Goal: Information Seeking & Learning: Learn about a topic

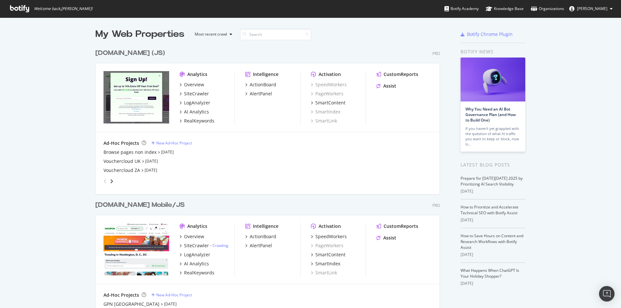
scroll to position [97, 0]
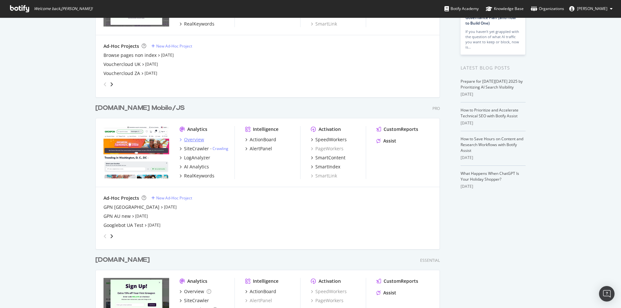
click at [191, 140] on div "Overview" at bounding box center [194, 139] width 20 height 6
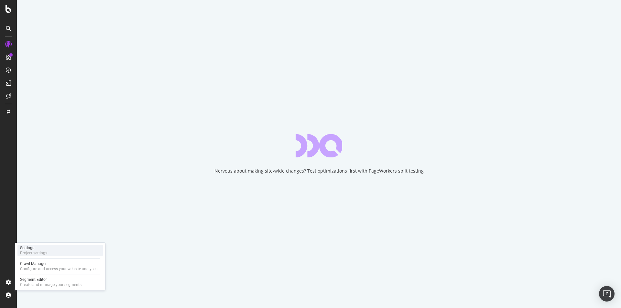
click at [49, 252] on div "Settings Project settings" at bounding box center [59, 251] width 85 height 12
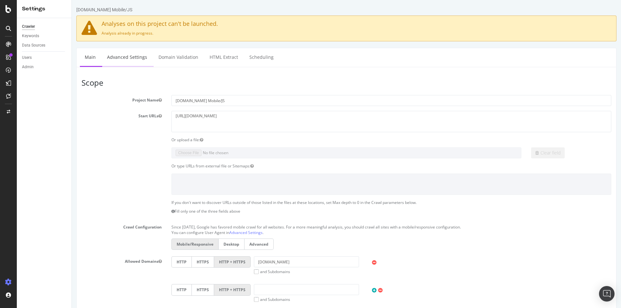
click at [136, 59] on link "Advanced Settings" at bounding box center [127, 57] width 50 height 18
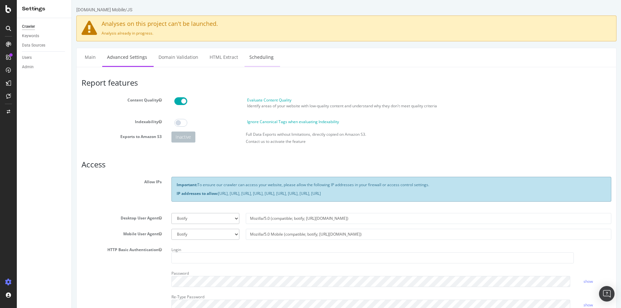
click at [254, 55] on link "Scheduling" at bounding box center [261, 57] width 34 height 18
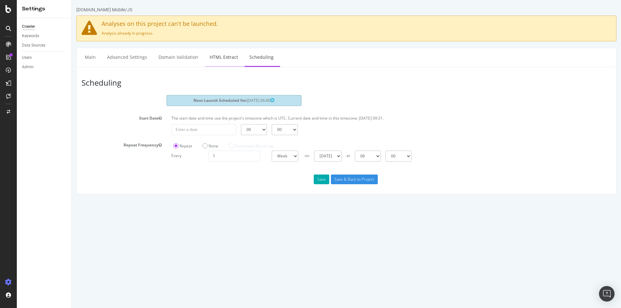
click at [211, 55] on link "HTML Extract" at bounding box center [224, 57] width 38 height 18
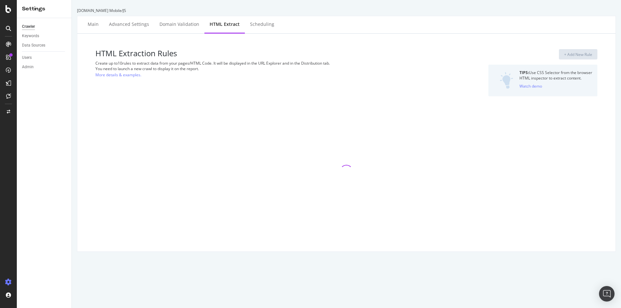
select select "count"
select select "exist"
select select "list"
select select "exist"
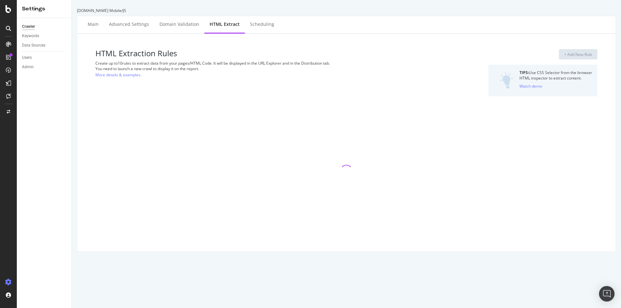
select select "list"
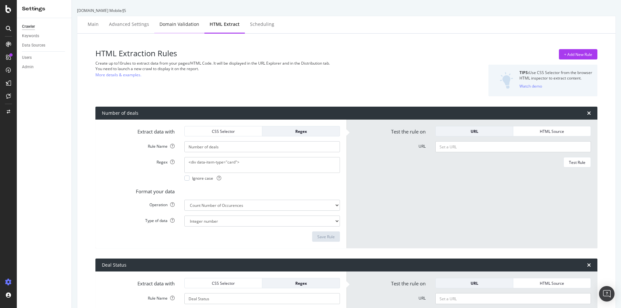
click at [170, 26] on div "Domain Validation" at bounding box center [179, 24] width 40 height 6
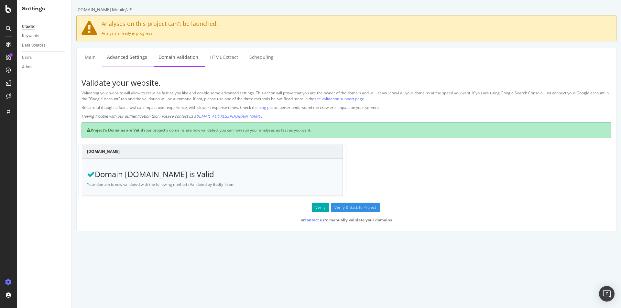
click at [137, 60] on link "Advanced Settings" at bounding box center [127, 57] width 50 height 18
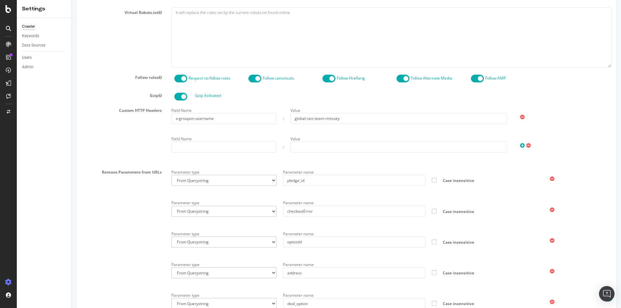
scroll to position [235, 0]
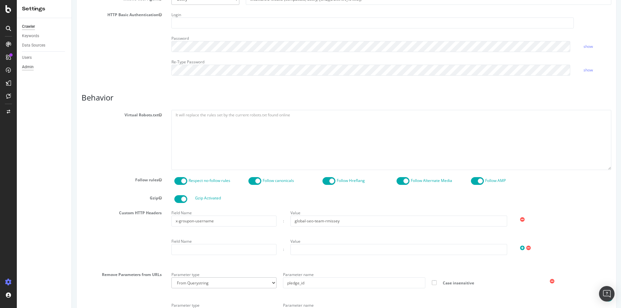
click at [29, 68] on div "Admin" at bounding box center [28, 67] width 12 height 7
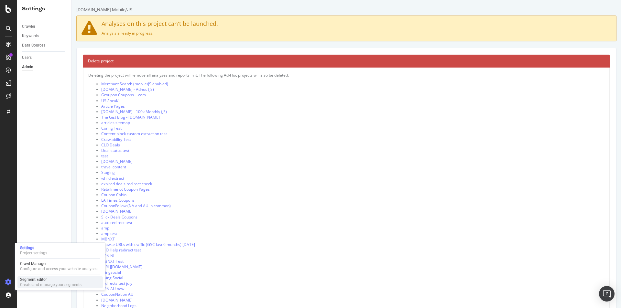
click at [39, 278] on div "Segment Editor" at bounding box center [50, 279] width 61 height 5
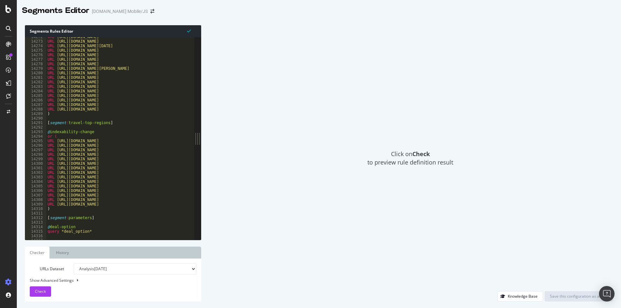
scroll to position [10398, 0]
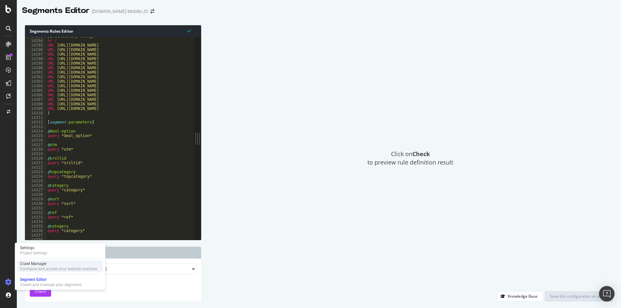
click at [38, 266] on div "Configure and access your website analyses" at bounding box center [58, 268] width 77 height 5
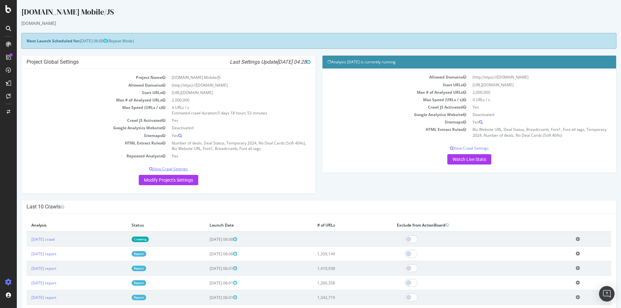
click at [174, 169] on p "View Crawl Settings" at bounding box center [169, 168] width 284 height 5
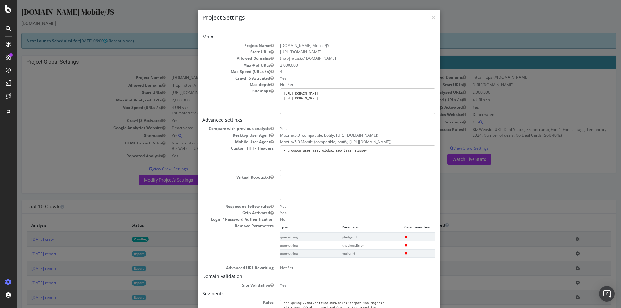
click at [428, 16] on h4 "Project Settings" at bounding box center [318, 18] width 233 height 8
click at [431, 18] on span "×" at bounding box center [433, 17] width 4 height 9
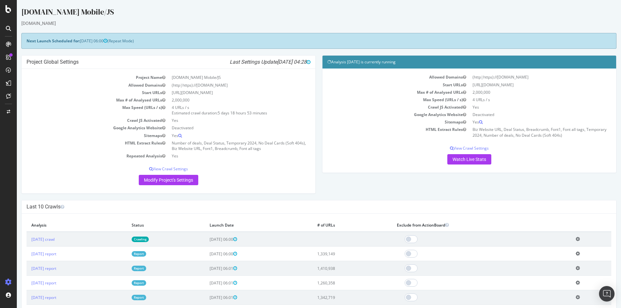
click at [5, 25] on div at bounding box center [8, 28] width 10 height 10
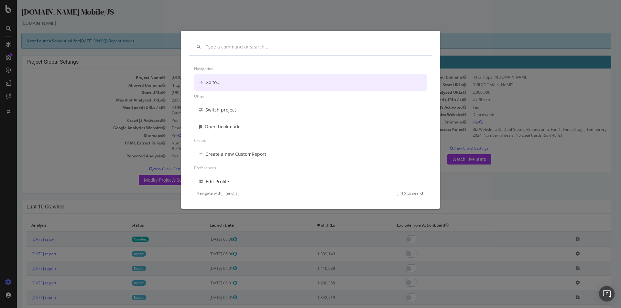
click at [336, 24] on div "Navigation Go to... Other Switch project Open bookmark Create Create a new Cust…" at bounding box center [310, 154] width 621 height 308
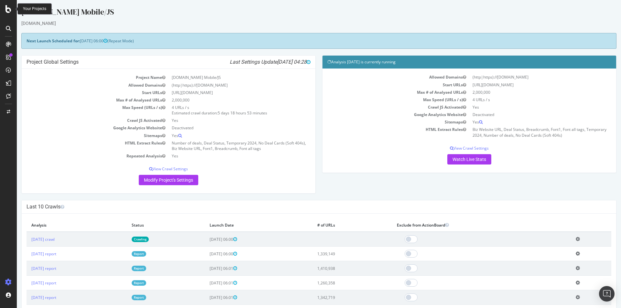
click at [7, 8] on icon at bounding box center [8, 9] width 6 height 8
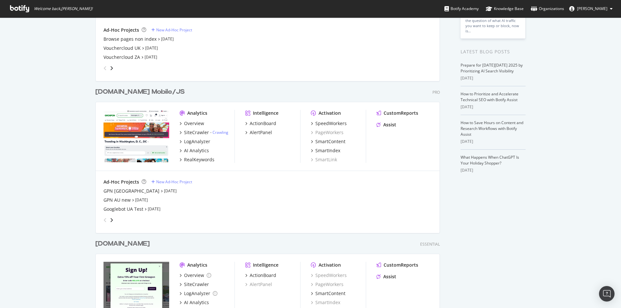
scroll to position [129, 0]
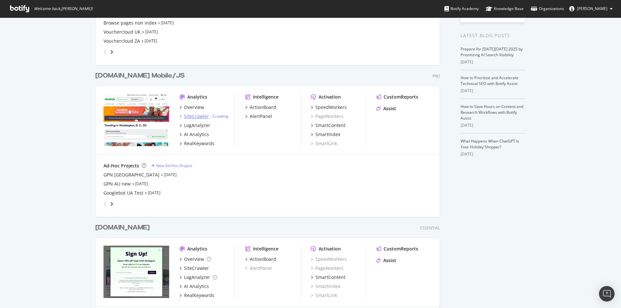
click at [198, 118] on div "SiteCrawler" at bounding box center [196, 116] width 25 height 6
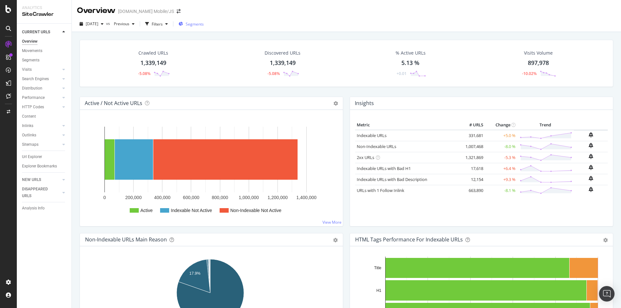
click at [204, 23] on span "Segments" at bounding box center [195, 23] width 18 height 5
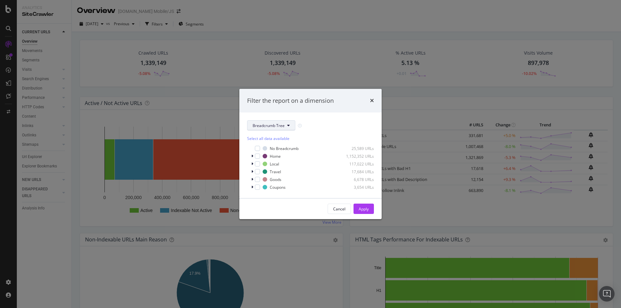
click at [279, 123] on span "Breadcrumb Tree" at bounding box center [269, 125] width 32 height 5
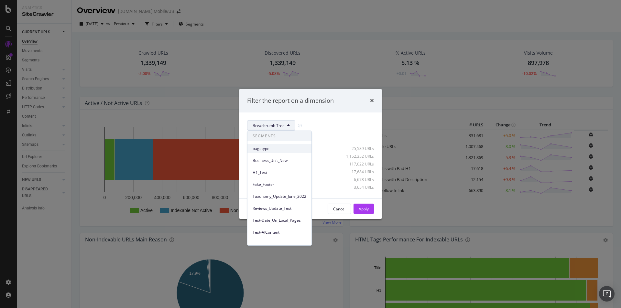
click at [271, 152] on div "pagetype" at bounding box center [279, 148] width 64 height 9
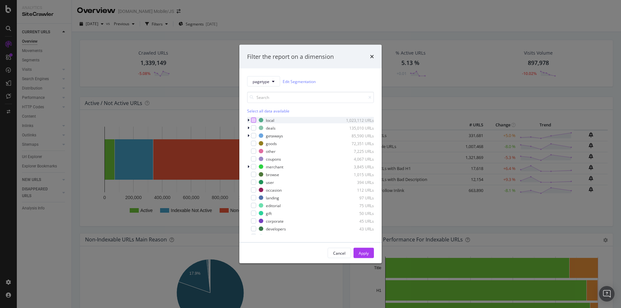
click at [254, 120] on div "modal" at bounding box center [253, 120] width 5 height 5
click at [371, 252] on button "Apply" at bounding box center [363, 253] width 20 height 10
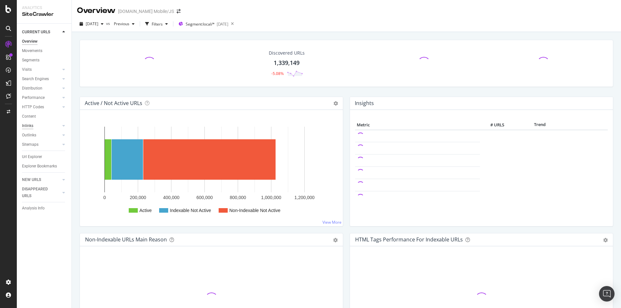
click at [27, 126] on div "Inlinks" at bounding box center [27, 126] width 11 height 7
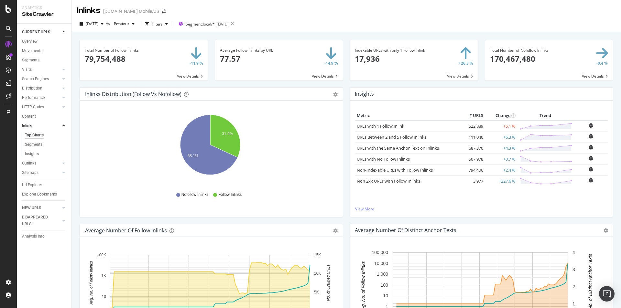
click at [375, 53] on span at bounding box center [414, 60] width 128 height 40
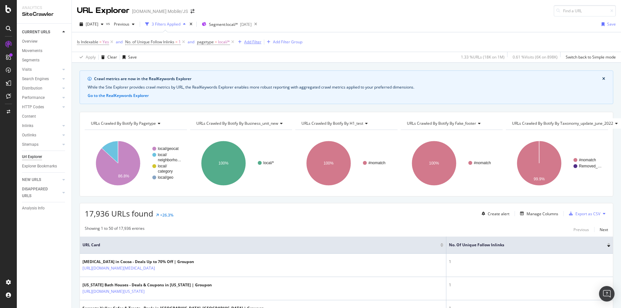
click at [252, 42] on div "Add Filter" at bounding box center [252, 41] width 17 height 5
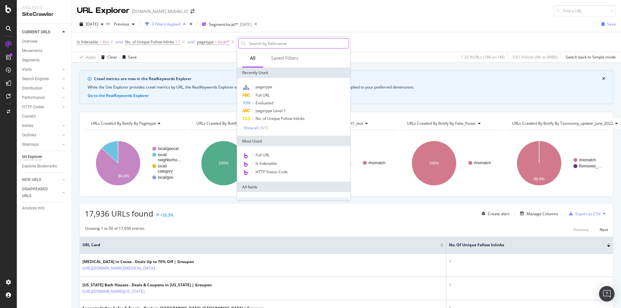
click at [276, 40] on input "text" at bounding box center [298, 43] width 100 height 10
type input "destinatio"
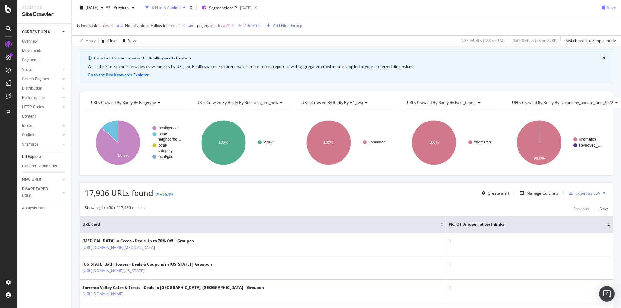
scroll to position [32, 0]
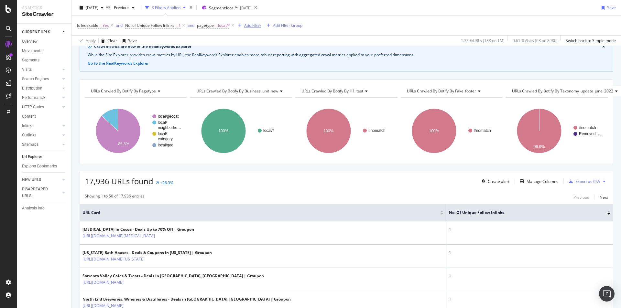
click at [249, 25] on div "Add Filter" at bounding box center [252, 25] width 17 height 5
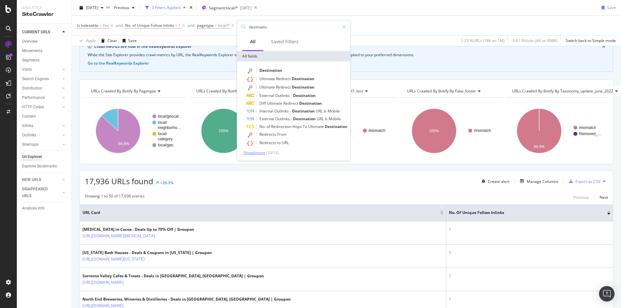
click at [264, 154] on span "Show 4 more" at bounding box center [254, 152] width 22 height 5
click at [271, 27] on input "destinatio" at bounding box center [293, 27] width 91 height 10
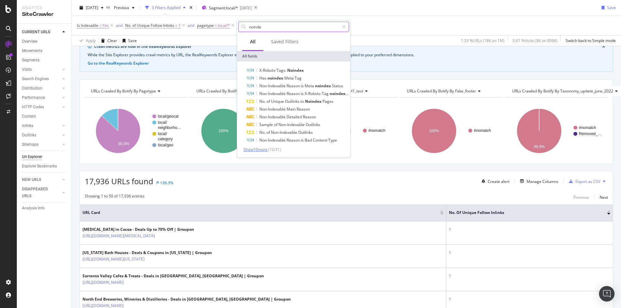
type input "noinde"
click at [265, 148] on span "Show 10 more" at bounding box center [255, 149] width 24 height 5
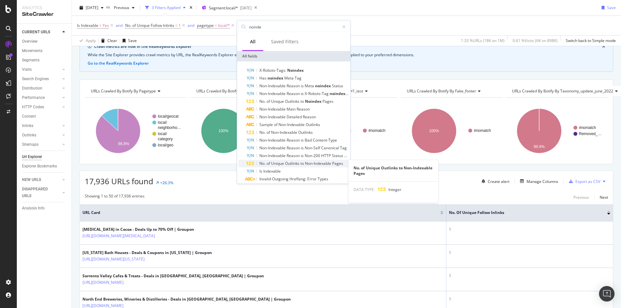
click at [294, 164] on span "Outlinks" at bounding box center [293, 163] width 16 height 5
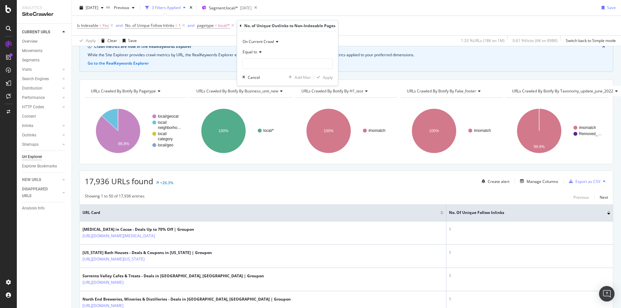
click at [260, 49] on div "Equal to" at bounding box center [287, 52] width 91 height 10
click at [259, 99] on span "Greater than" at bounding box center [256, 98] width 23 height 5
click at [258, 49] on span "Greater than" at bounding box center [254, 51] width 23 height 5
click at [261, 99] on span "Greater than" at bounding box center [257, 98] width 25 height 5
click at [272, 65] on input "number" at bounding box center [287, 64] width 91 height 10
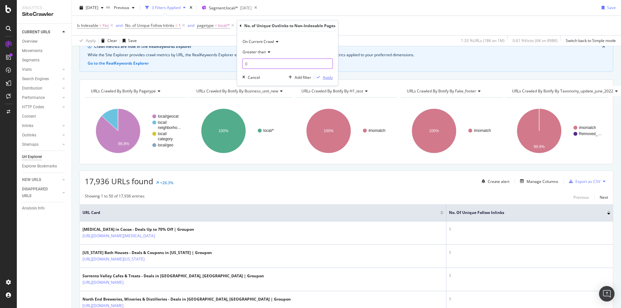
type input "0"
click at [324, 78] on div "Apply" at bounding box center [328, 77] width 10 height 5
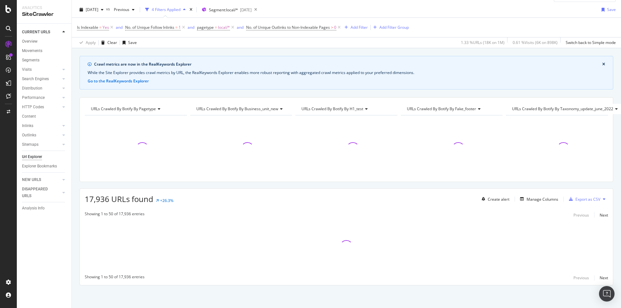
scroll to position [19, 0]
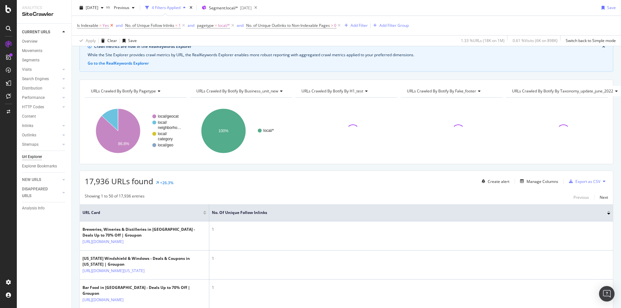
click at [111, 26] on icon at bounding box center [111, 25] width 5 height 6
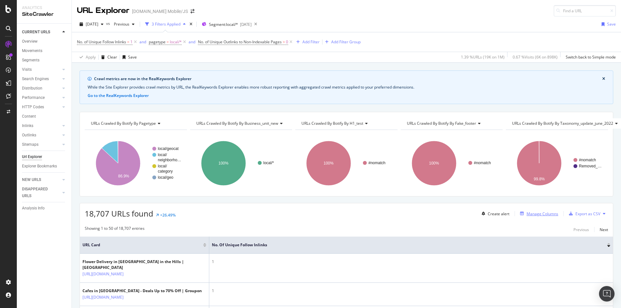
click at [533, 215] on div "Manage Columns" at bounding box center [542, 213] width 32 height 5
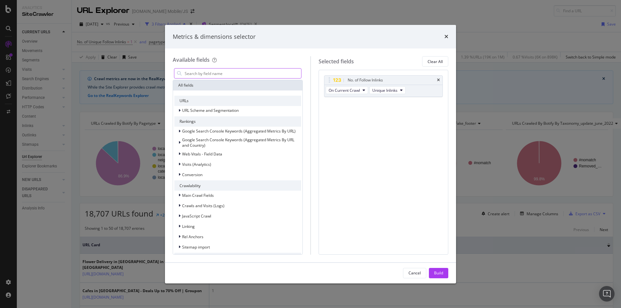
click at [224, 71] on input "modal" at bounding box center [242, 74] width 117 height 10
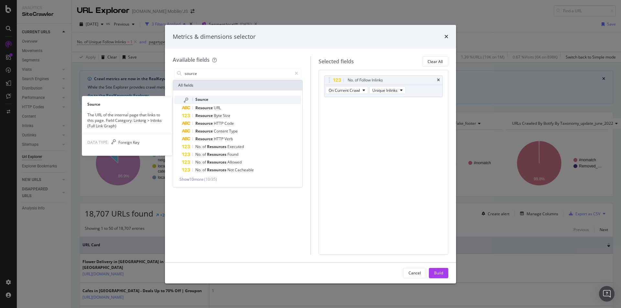
type input "source"
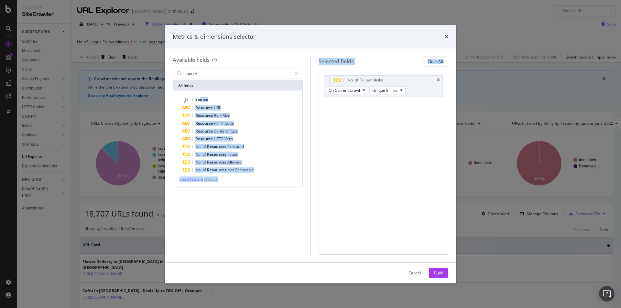
drag, startPoint x: 199, startPoint y: 98, endPoint x: 372, endPoint y: 102, distance: 173.4
click at [373, 102] on div "Available fields source All fields Source Resource URL Resource Byte Size Resou…" at bounding box center [311, 155] width 276 height 198
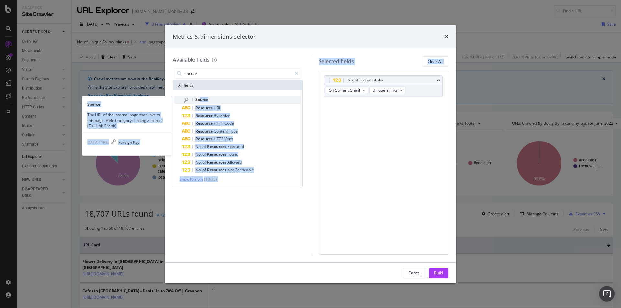
click at [219, 96] on div "Source" at bounding box center [241, 100] width 119 height 8
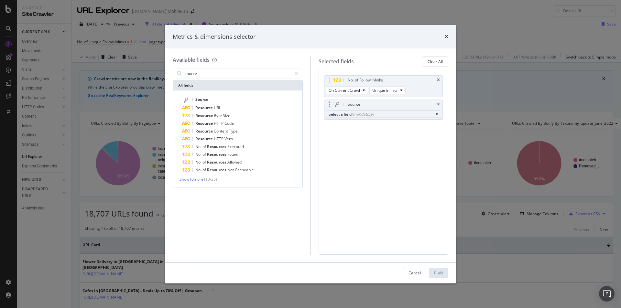
click at [406, 112] on div "Select a field (mandatory)" at bounding box center [381, 114] width 105 height 5
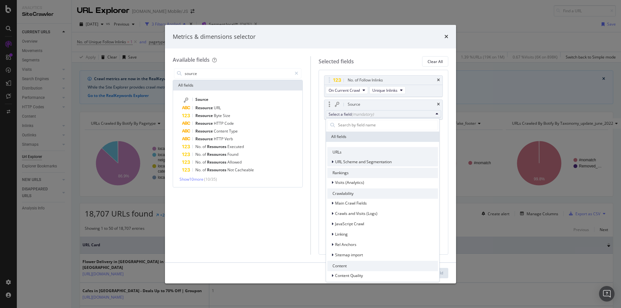
click at [331, 160] on icon "modal" at bounding box center [332, 162] width 2 height 4
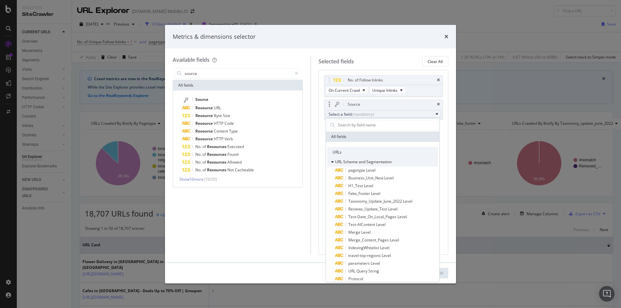
click at [331, 160] on icon "modal" at bounding box center [332, 162] width 3 height 4
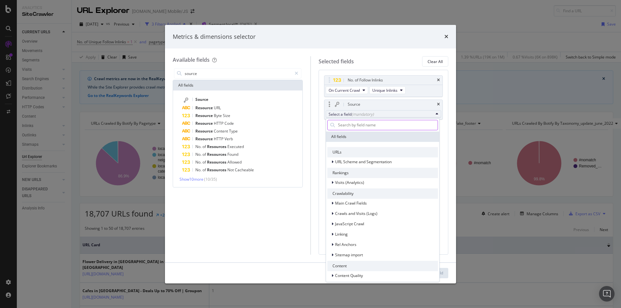
click at [351, 126] on input "modal" at bounding box center [387, 125] width 100 height 10
type input "URL"
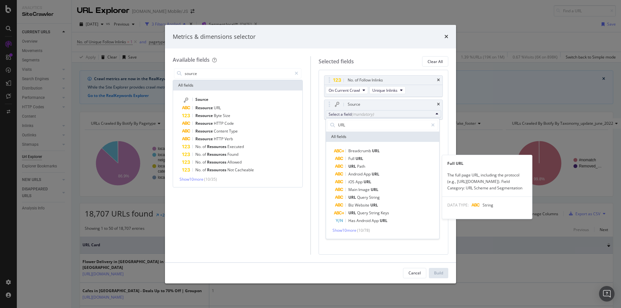
drag, startPoint x: 363, startPoint y: 157, endPoint x: 363, endPoint y: 195, distance: 38.8
click at [363, 157] on span "Full URL" at bounding box center [386, 159] width 103 height 8
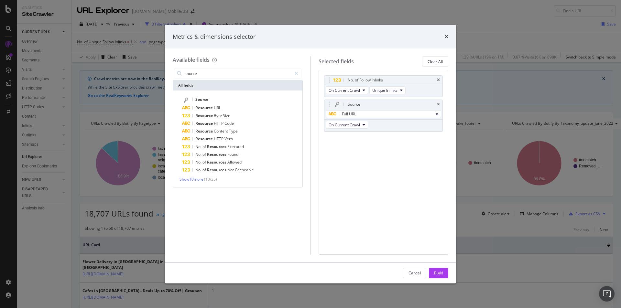
click at [383, 231] on div "No. of Follow Inlinks On Current Crawl Unique Inlinks Source Full URL On Curren…" at bounding box center [384, 162] width 130 height 185
click at [435, 271] on div "Build" at bounding box center [438, 272] width 9 height 5
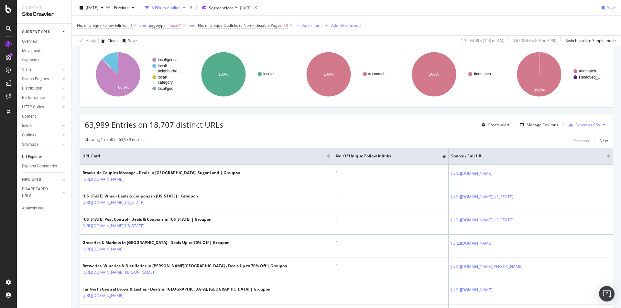
scroll to position [97, 0]
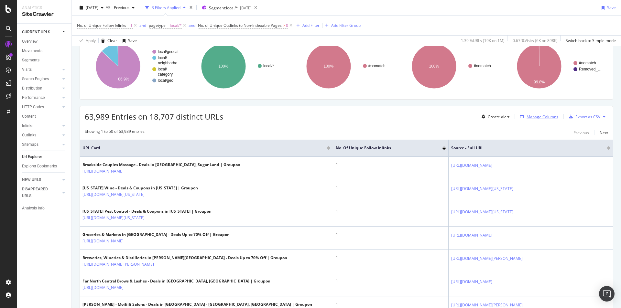
click at [532, 119] on div "Manage Columns" at bounding box center [542, 116] width 32 height 5
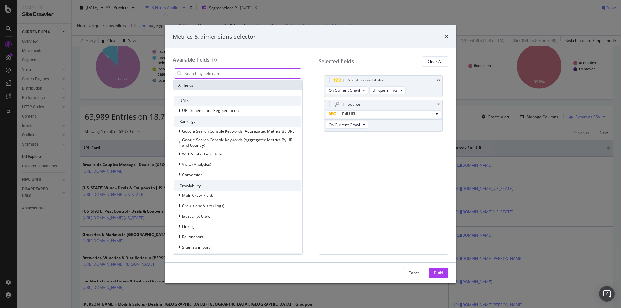
click at [196, 74] on input "modal" at bounding box center [242, 74] width 117 height 10
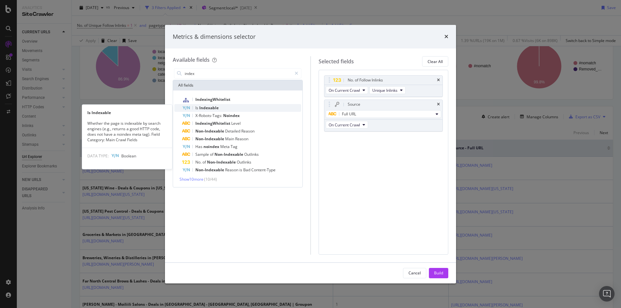
type input "index"
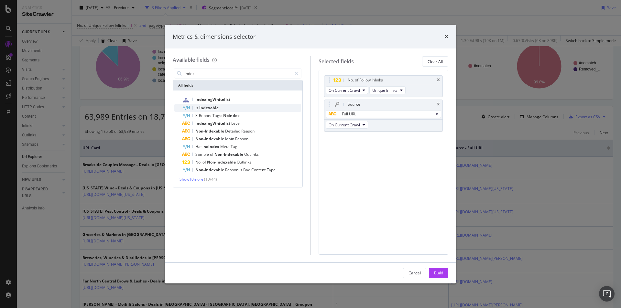
click at [210, 109] on span "Indexable" at bounding box center [208, 107] width 19 height 5
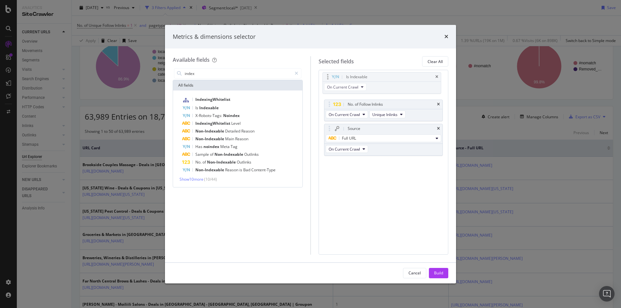
drag, startPoint x: 393, startPoint y: 141, endPoint x: 392, endPoint y: 79, distance: 62.1
click at [392, 79] on body "Analytics SiteCrawler CURRENT URLS Overview Movements Segments Visits Analysis …" at bounding box center [310, 154] width 621 height 308
click at [441, 272] on div "Build" at bounding box center [438, 272] width 9 height 5
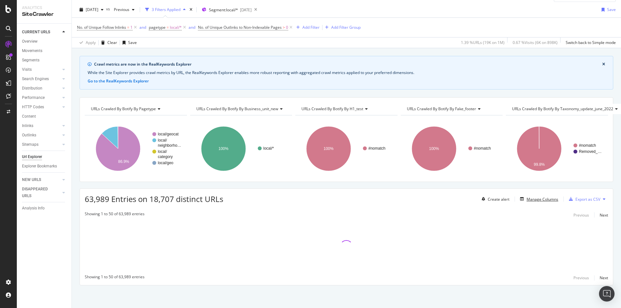
scroll to position [19, 0]
click at [136, 24] on icon at bounding box center [135, 27] width 5 height 6
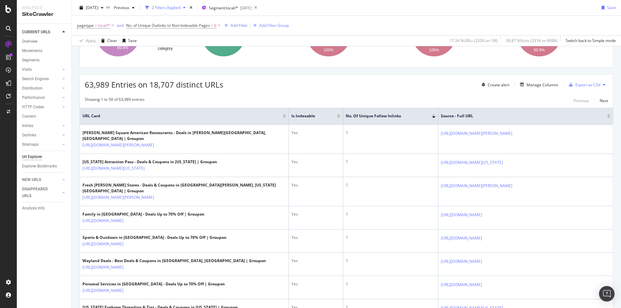
scroll to position [129, 0]
click at [337, 115] on div at bounding box center [338, 115] width 3 height 2
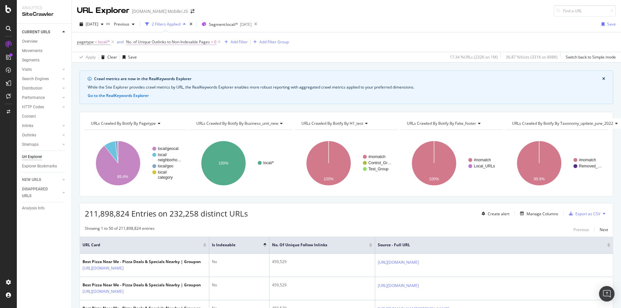
click at [192, 44] on span "No. of Unique Outlinks to Non-Indexable Pages" at bounding box center [168, 41] width 84 height 5
click at [304, 60] on div "Apply Clear Save 17.34 % URLs ( 232K on 1M ) 36.87 % Visits ( 331K on 898K ) Sw…" at bounding box center [346, 57] width 549 height 11
click at [527, 212] on div "Manage Columns" at bounding box center [542, 213] width 32 height 5
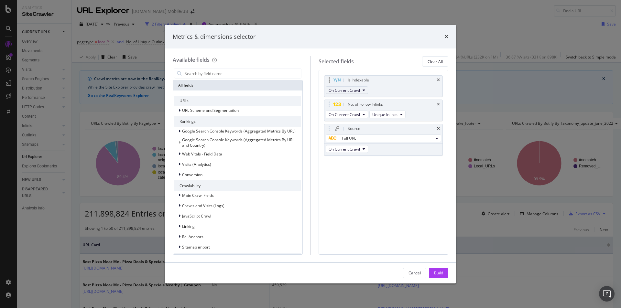
click at [362, 88] on button "On Current Crawl" at bounding box center [347, 90] width 42 height 8
click at [258, 74] on input "modal" at bounding box center [242, 74] width 117 height 10
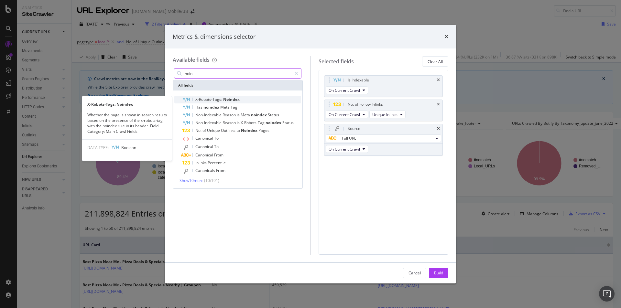
type input "noin"
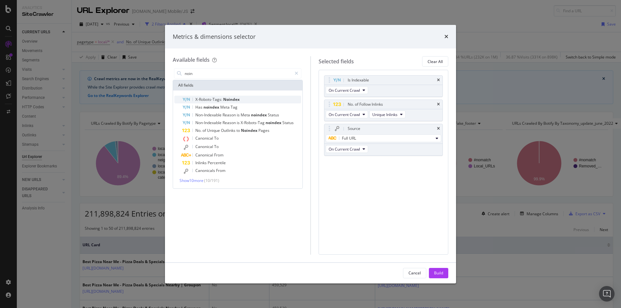
click at [245, 98] on div "X-Robots-Tags: Noindex" at bounding box center [241, 100] width 119 height 8
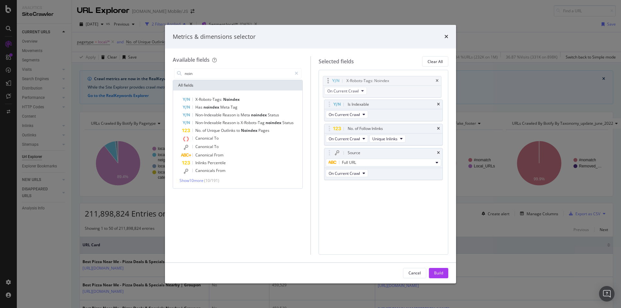
drag, startPoint x: 405, startPoint y: 163, endPoint x: 405, endPoint y: 76, distance: 86.7
click at [405, 76] on body "Analytics SiteCrawler CURRENT URLS Overview Movements Segments Visits Analysis …" at bounding box center [310, 154] width 621 height 308
click at [437, 105] on icon "times" at bounding box center [438, 105] width 3 height 4
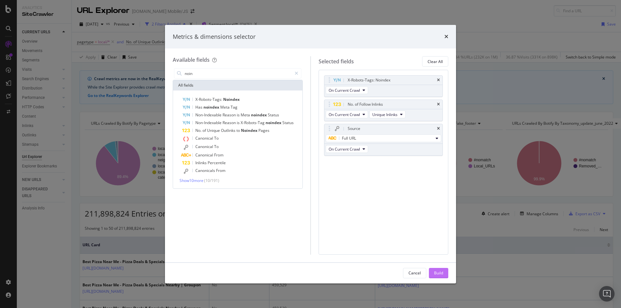
click at [438, 274] on div "Build" at bounding box center [438, 272] width 9 height 5
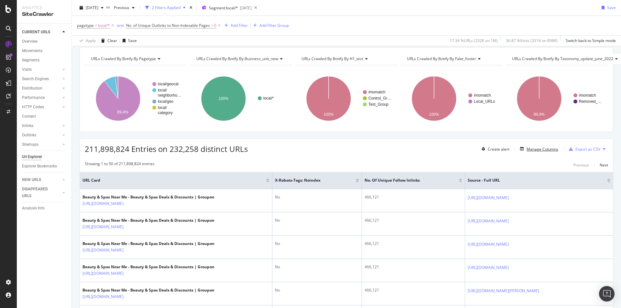
scroll to position [65, 5]
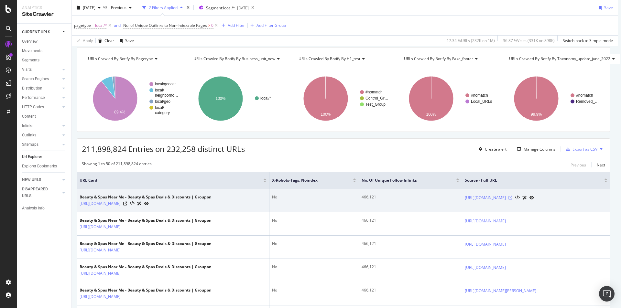
click at [512, 198] on icon at bounding box center [510, 198] width 4 height 4
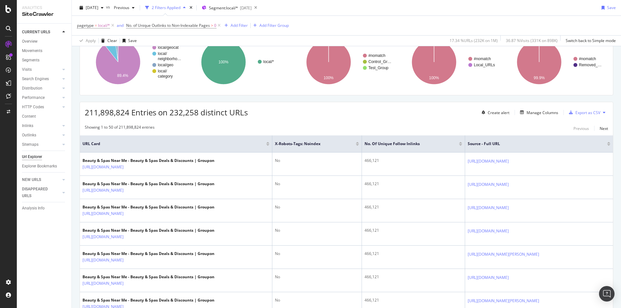
scroll to position [97, 0]
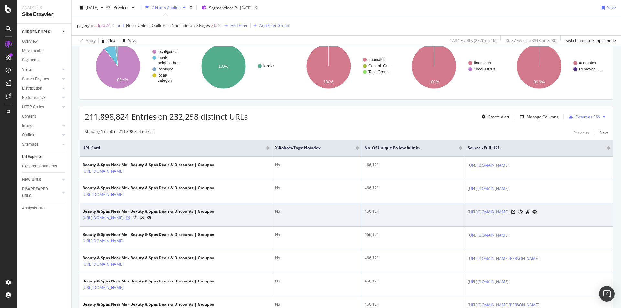
click at [130, 217] on icon at bounding box center [128, 218] width 4 height 4
click at [515, 214] on icon at bounding box center [513, 212] width 4 height 4
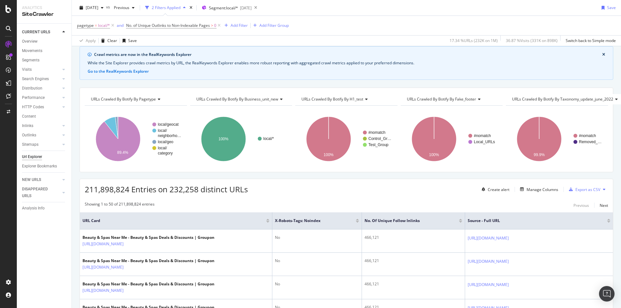
scroll to position [0, 0]
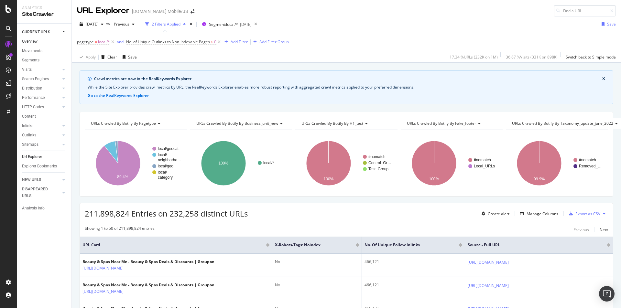
click at [38, 42] on link "Overview" at bounding box center [44, 41] width 45 height 7
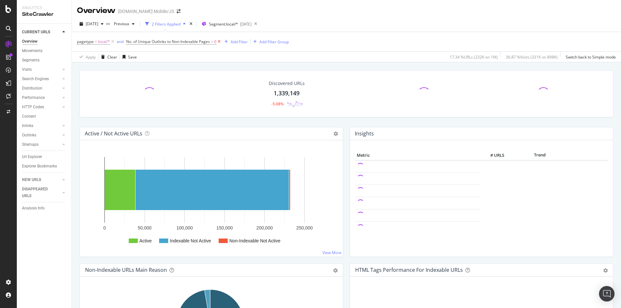
click at [220, 40] on icon at bounding box center [218, 41] width 5 height 6
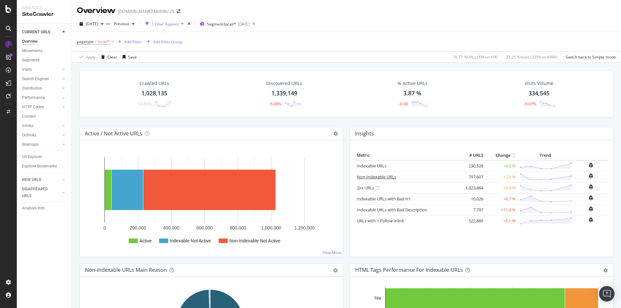
click at [374, 177] on link "Non-Indexable URLs" at bounding box center [376, 177] width 39 height 6
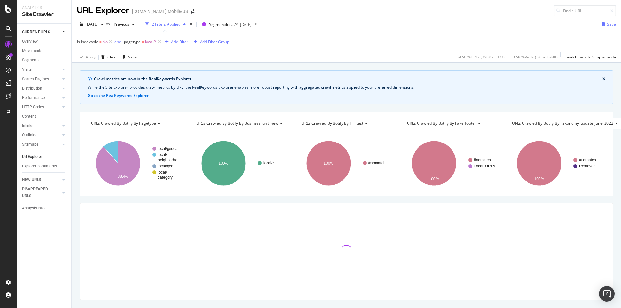
click at [181, 42] on div "Add Filter" at bounding box center [179, 41] width 17 height 5
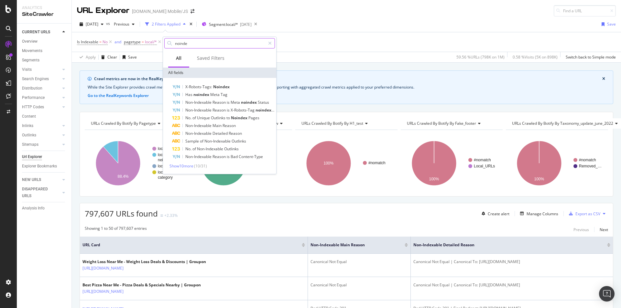
click at [197, 44] on input "noinde" at bounding box center [219, 43] width 91 height 10
type input "internal link"
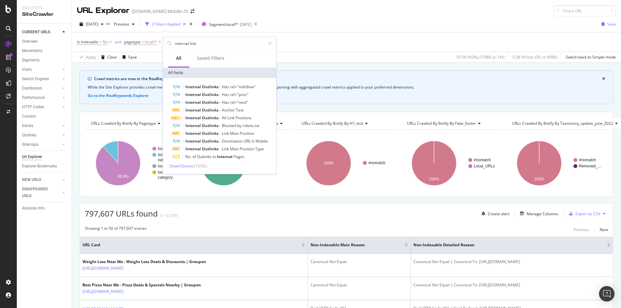
click at [315, 49] on div "Is Indexable = No and pagetype = local/* Add Filter Add Filter Group" at bounding box center [346, 41] width 539 height 19
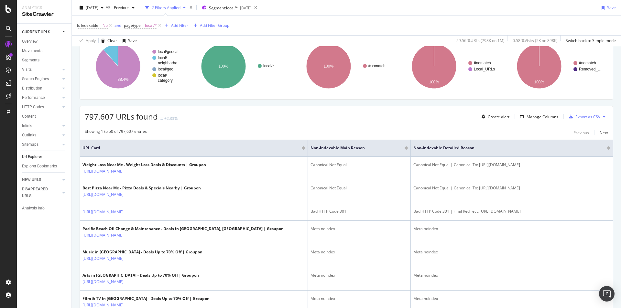
scroll to position [65, 0]
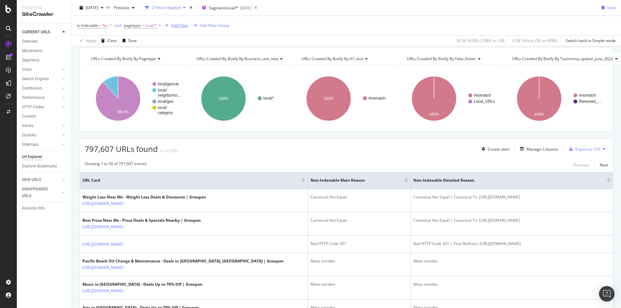
click at [175, 24] on div "Add Filter" at bounding box center [179, 25] width 17 height 5
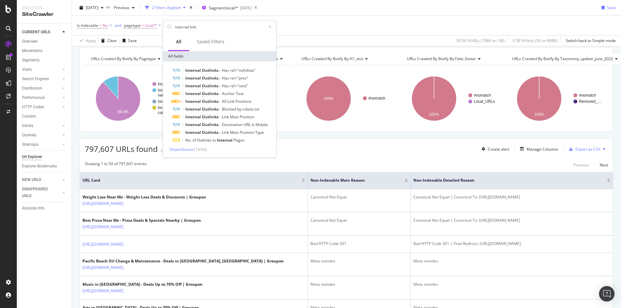
drag, startPoint x: 361, startPoint y: 159, endPoint x: 389, endPoint y: 159, distance: 28.1
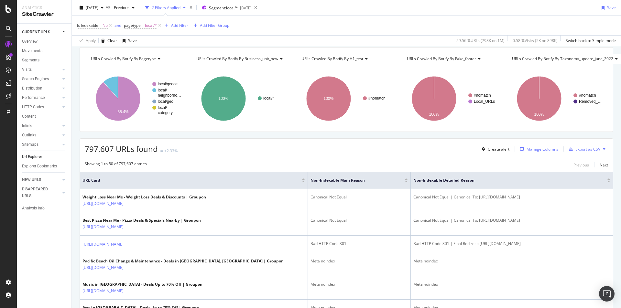
click at [536, 150] on div "Manage Columns" at bounding box center [542, 148] width 32 height 5
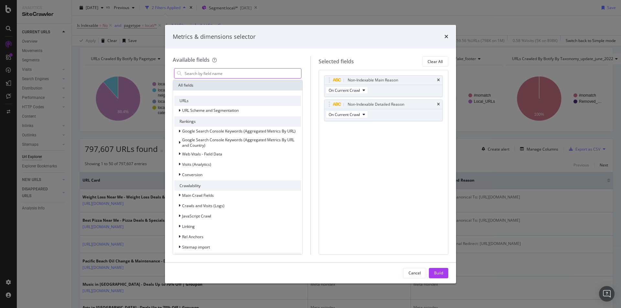
click at [219, 76] on input "modal" at bounding box center [242, 74] width 117 height 10
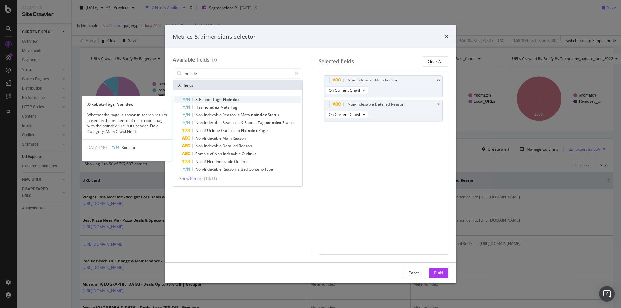
click at [230, 101] on span "Noindex" at bounding box center [231, 99] width 16 height 5
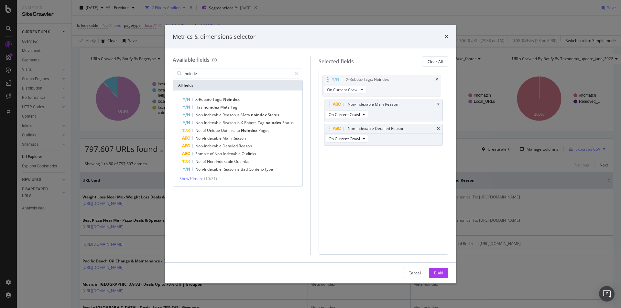
drag, startPoint x: 400, startPoint y: 128, endPoint x: 398, endPoint y: 79, distance: 49.2
click at [398, 79] on body "Analytics SiteCrawler CURRENT URLS Overview Movements Segments Visits Analysis …" at bounding box center [310, 154] width 621 height 308
click at [439, 105] on icon "times" at bounding box center [438, 105] width 3 height 4
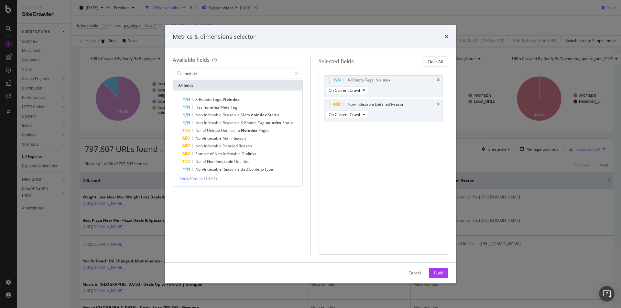
click at [439, 105] on icon "times" at bounding box center [438, 105] width 3 height 4
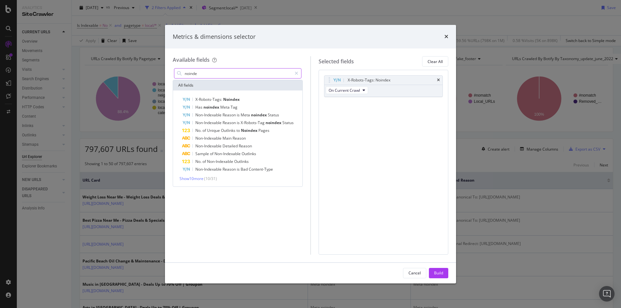
click at [224, 70] on input "noinde" at bounding box center [238, 74] width 108 height 10
type input "inlink"
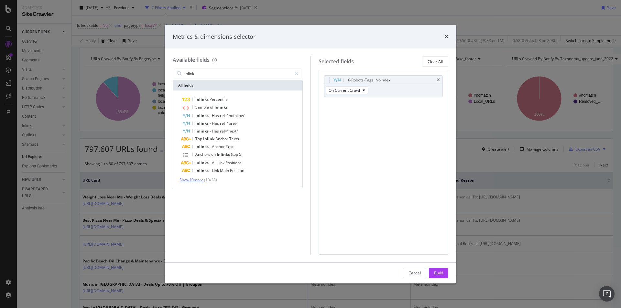
click at [200, 182] on span "Show 10 more" at bounding box center [191, 179] width 24 height 5
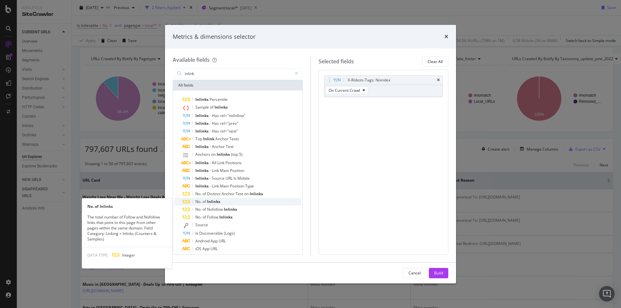
click at [213, 203] on span "Inlinks" at bounding box center [213, 201] width 13 height 5
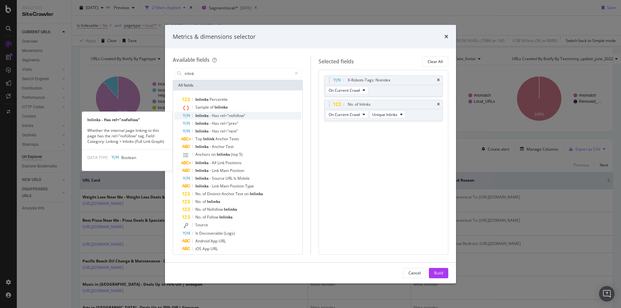
scroll to position [12, 0]
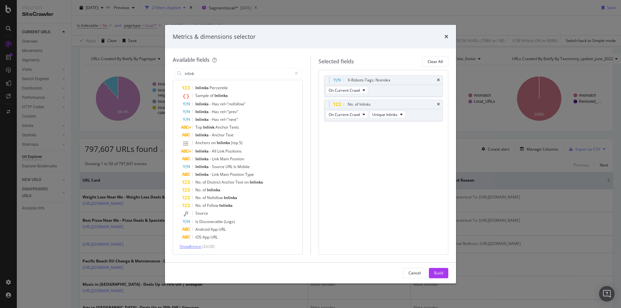
click at [199, 244] on span "Show 8 more" at bounding box center [190, 246] width 22 height 5
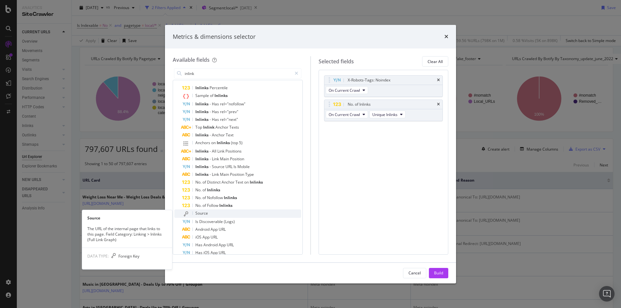
click at [216, 212] on div "Source" at bounding box center [241, 214] width 119 height 8
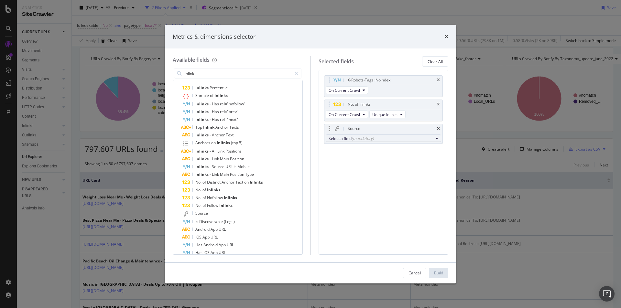
click at [399, 138] on div "Select a field (mandatory)" at bounding box center [381, 138] width 105 height 5
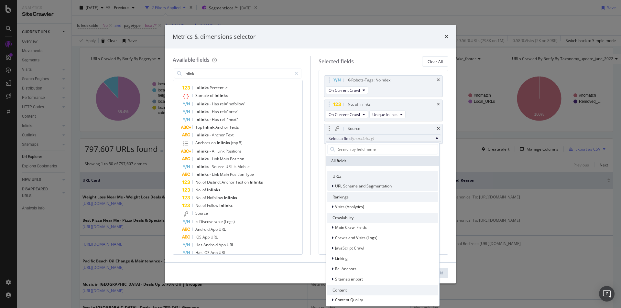
click at [331, 187] on icon "modal" at bounding box center [332, 186] width 2 height 4
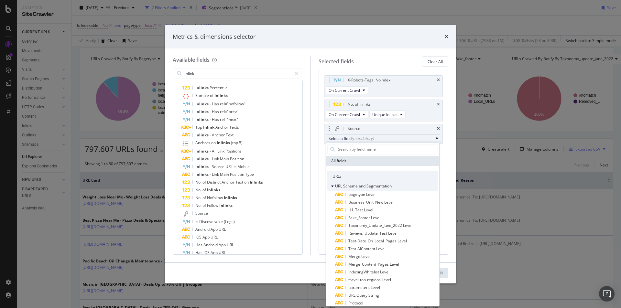
click at [331, 187] on icon "modal" at bounding box center [332, 186] width 3 height 4
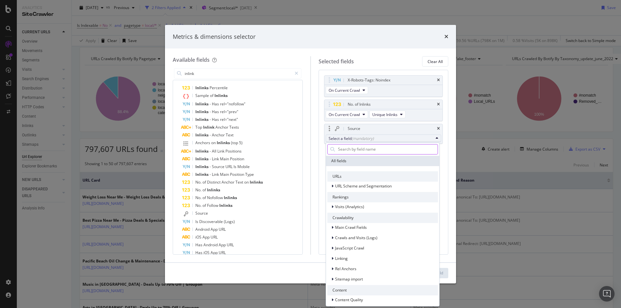
click at [361, 149] on input "modal" at bounding box center [387, 150] width 100 height 10
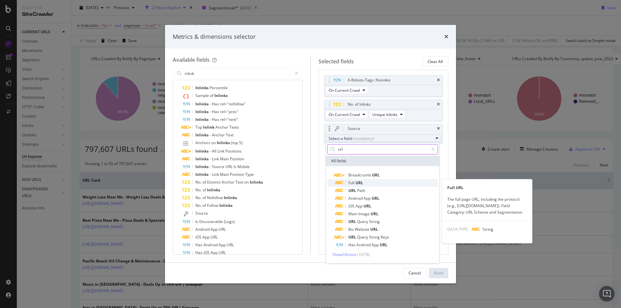
type input "url"
click at [357, 185] on span "URL" at bounding box center [359, 182] width 8 height 5
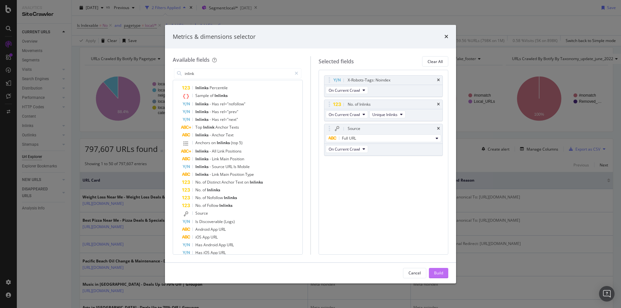
click at [439, 273] on div "Build" at bounding box center [438, 272] width 9 height 5
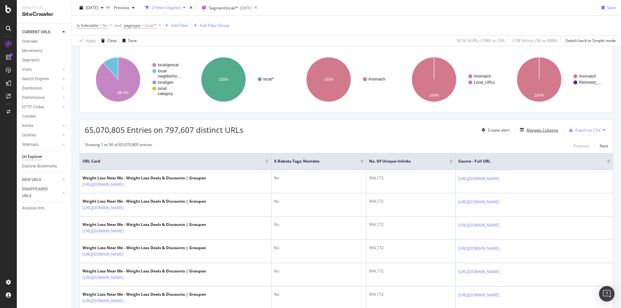
scroll to position [84, 0]
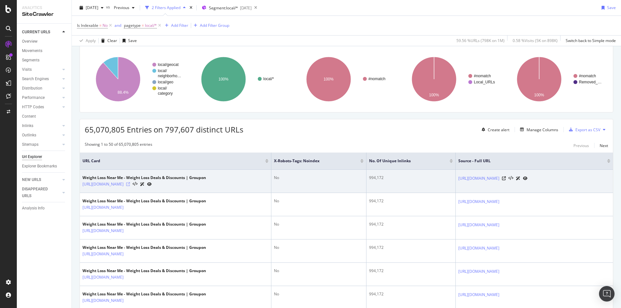
click at [130, 185] on icon at bounding box center [128, 184] width 4 height 4
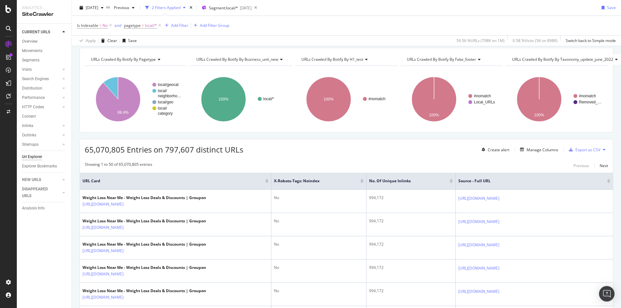
scroll to position [65, 0]
click at [533, 148] on div "Manage Columns" at bounding box center [542, 148] width 32 height 5
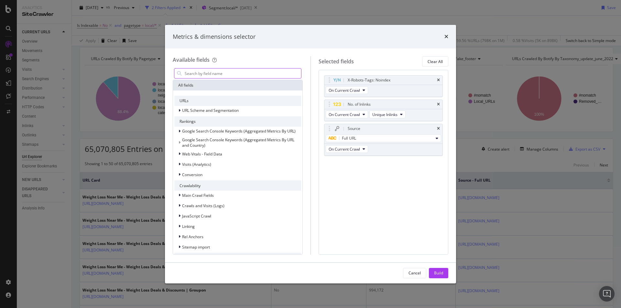
click at [236, 75] on input "modal" at bounding box center [242, 74] width 117 height 10
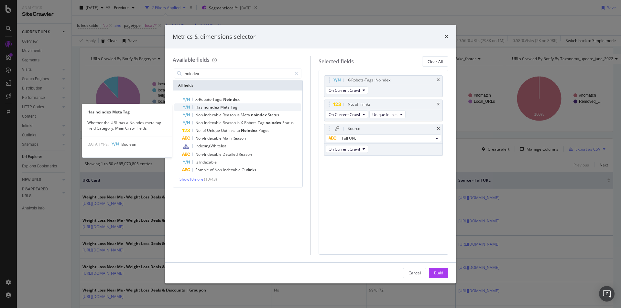
type input "noindex"
click at [214, 106] on span "noindex" at bounding box center [211, 106] width 17 height 5
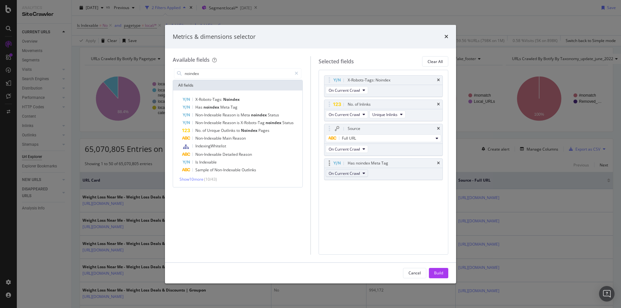
click at [362, 170] on button "On Current Crawl" at bounding box center [347, 173] width 42 height 8
click at [439, 161] on icon "times" at bounding box center [438, 163] width 3 height 4
click at [356, 90] on span "On Current Crawl" at bounding box center [344, 90] width 31 height 5
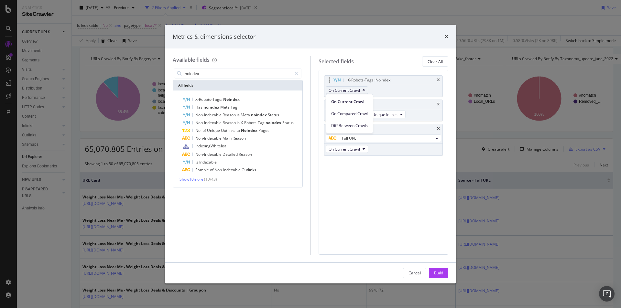
click at [356, 90] on span "On Current Crawl" at bounding box center [344, 90] width 31 height 5
click at [335, 82] on icon "modal" at bounding box center [336, 80] width 7 height 4
drag, startPoint x: 337, startPoint y: 79, endPoint x: 331, endPoint y: 78, distance: 5.5
click at [337, 78] on icon "modal" at bounding box center [336, 80] width 7 height 4
click at [331, 78] on div "modal" at bounding box center [329, 80] width 7 height 6
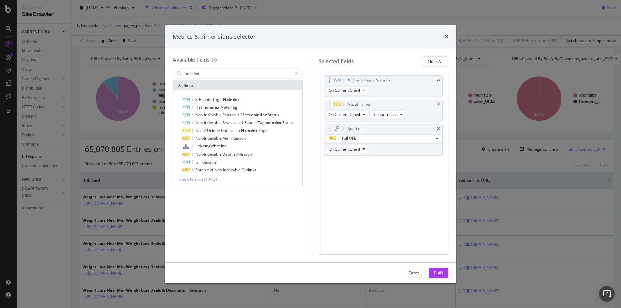
click at [329, 80] on icon "modal" at bounding box center [330, 80] width 2 height 6
click at [330, 81] on div "modal" at bounding box center [329, 80] width 7 height 6
click at [203, 179] on span "Show 10 more" at bounding box center [191, 179] width 24 height 5
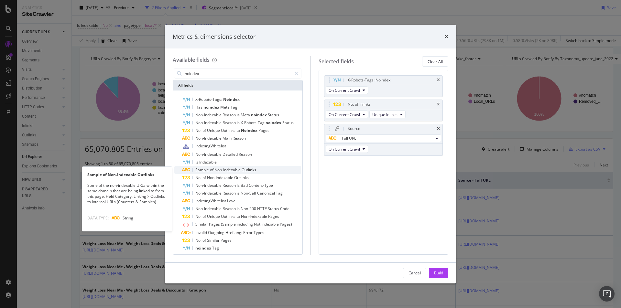
click at [214, 173] on span "Non-Indexable" at bounding box center [227, 169] width 27 height 5
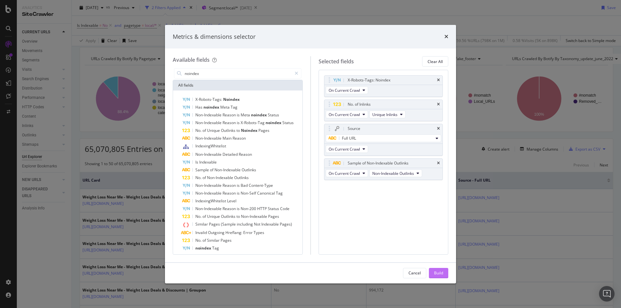
click at [439, 273] on div "Build" at bounding box center [438, 272] width 9 height 5
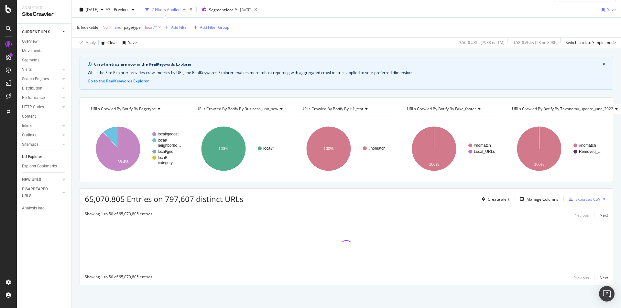
scroll to position [19, 0]
click at [183, 25] on div "Add Filter" at bounding box center [179, 27] width 17 height 5
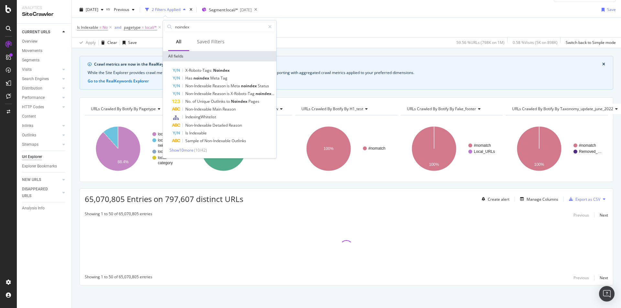
type input "noindex"
click at [189, 147] on div "X-Robots-Tags: Noindex Has noindex Meta Tag Non-Indexable Reason is Meta noinde…" at bounding box center [219, 110] width 111 height 86
click at [189, 149] on span "Show 10 more" at bounding box center [181, 149] width 24 height 5
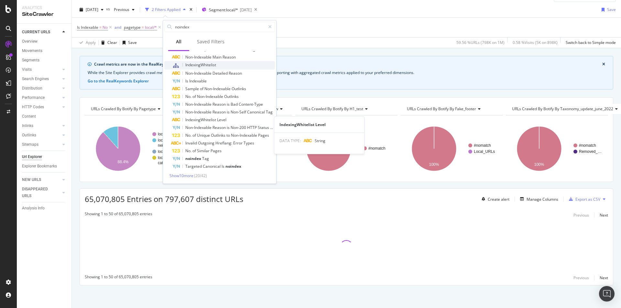
scroll to position [0, 0]
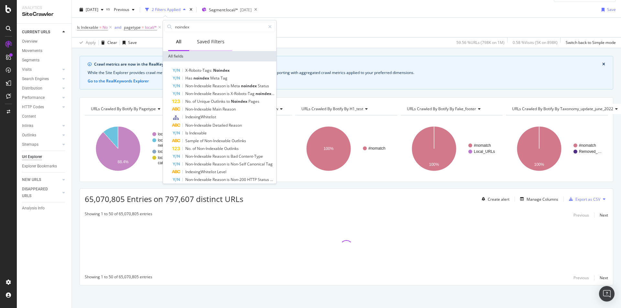
click at [210, 41] on div "Saved Filters" at bounding box center [210, 41] width 27 height 6
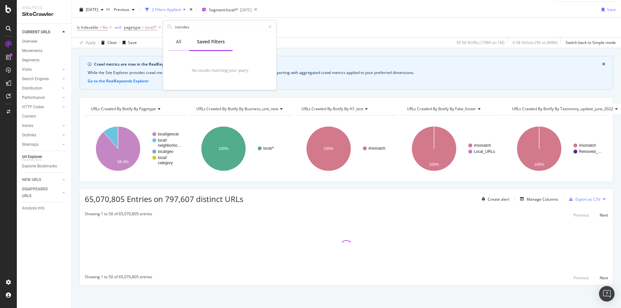
click at [183, 40] on div "All" at bounding box center [178, 42] width 21 height 18
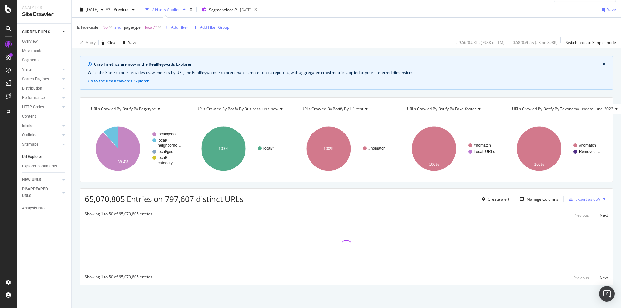
click at [314, 28] on div "Is Indexable = No and pagetype = local/* Add Filter Add Filter Group" at bounding box center [346, 27] width 539 height 19
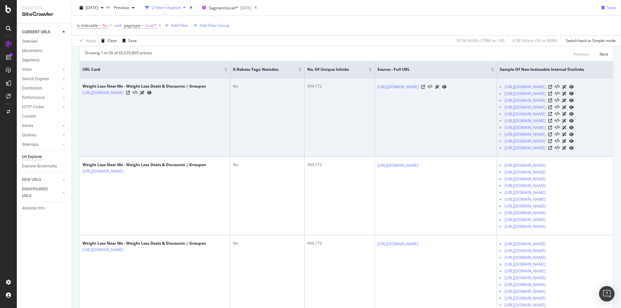
scroll to position [181, 0]
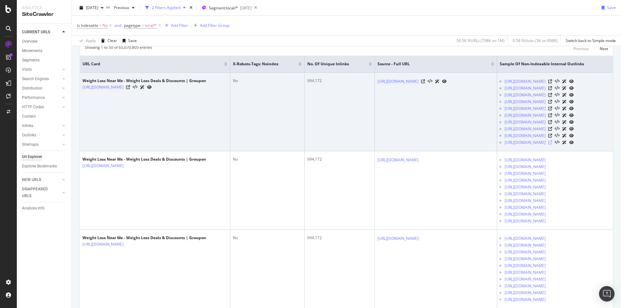
click at [552, 145] on icon at bounding box center [550, 143] width 4 height 4
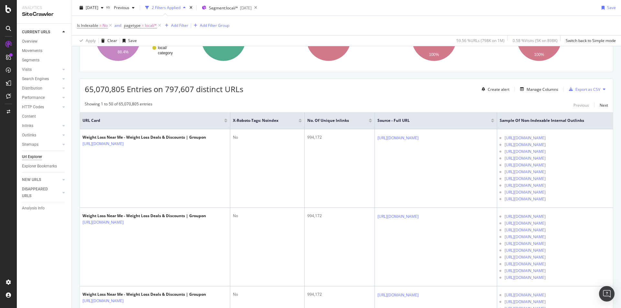
scroll to position [52, 0]
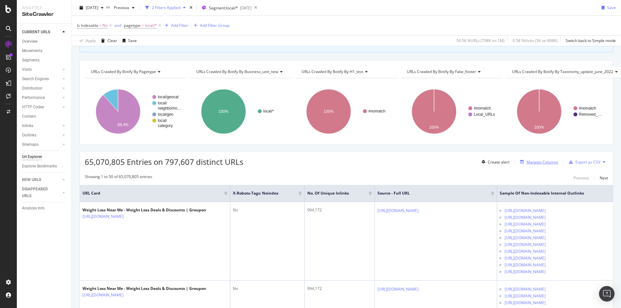
click at [537, 164] on div "Manage Columns" at bounding box center [542, 161] width 32 height 5
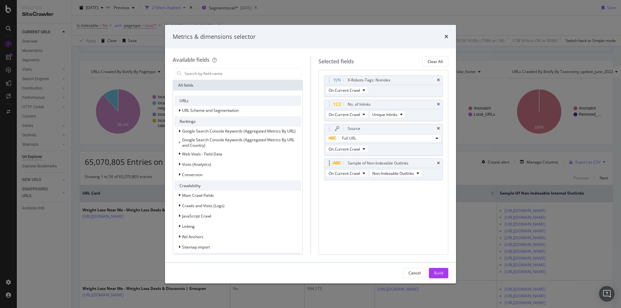
click at [436, 162] on div "Sample of Non-Indexable Outlinks" at bounding box center [383, 163] width 118 height 9
click at [438, 163] on icon "times" at bounding box center [438, 163] width 3 height 4
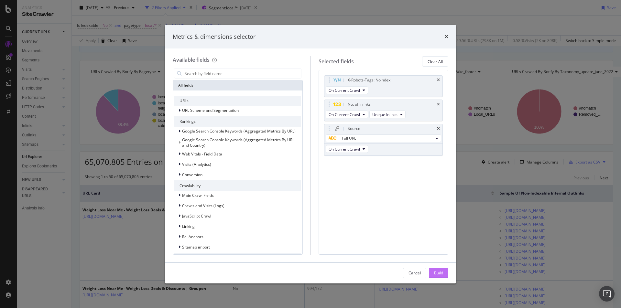
click at [436, 272] on div "Build" at bounding box center [438, 272] width 9 height 5
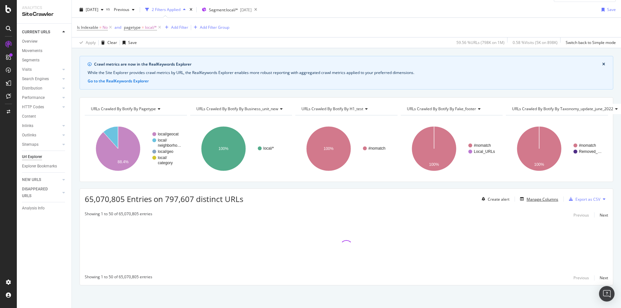
scroll to position [19, 0]
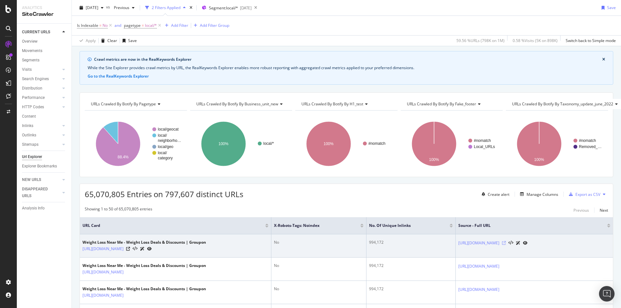
click at [506, 244] on icon at bounding box center [504, 243] width 4 height 4
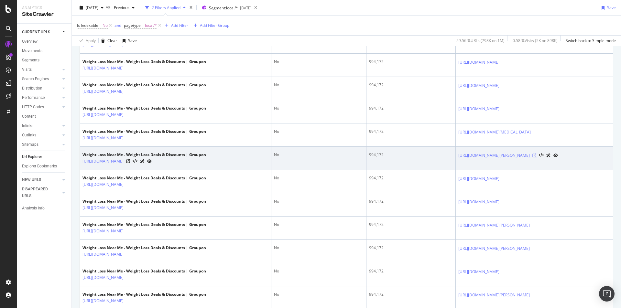
scroll to position [504, 0]
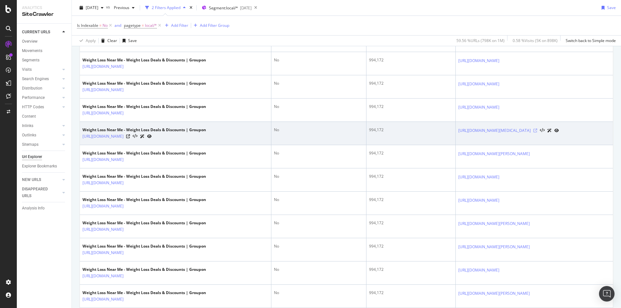
click at [537, 133] on icon at bounding box center [535, 131] width 4 height 4
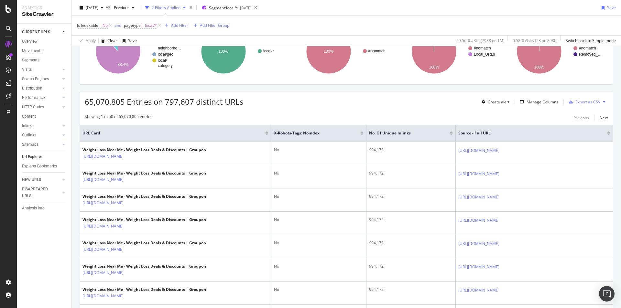
scroll to position [84, 0]
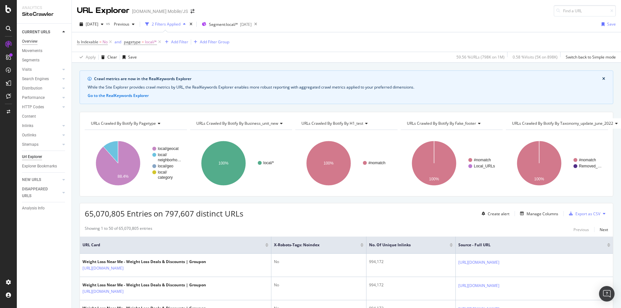
click at [32, 39] on div "Overview" at bounding box center [30, 41] width 16 height 7
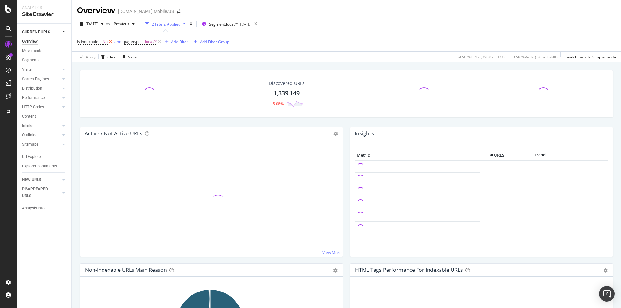
click at [110, 42] on icon at bounding box center [110, 41] width 5 height 6
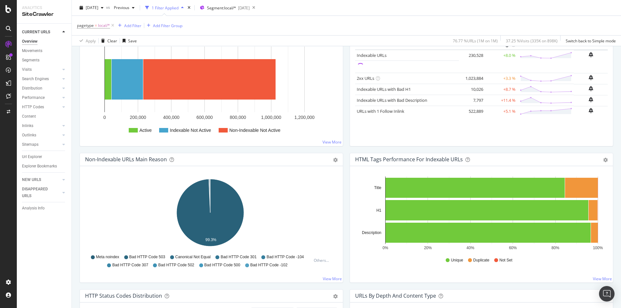
scroll to position [226, 0]
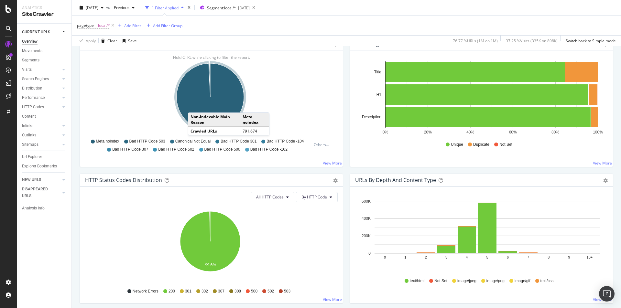
click at [194, 106] on icon "A chart." at bounding box center [210, 96] width 67 height 67
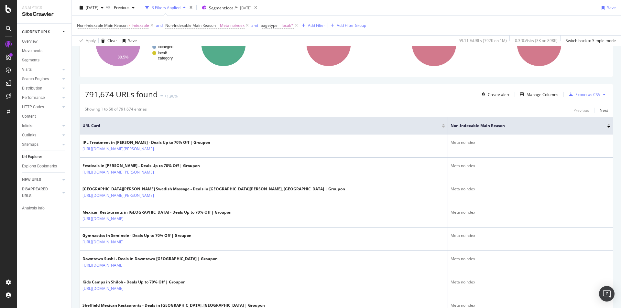
scroll to position [129, 0]
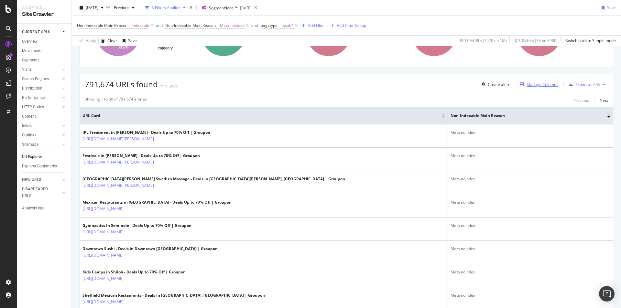
click at [532, 83] on div "Manage Columns" at bounding box center [542, 84] width 32 height 5
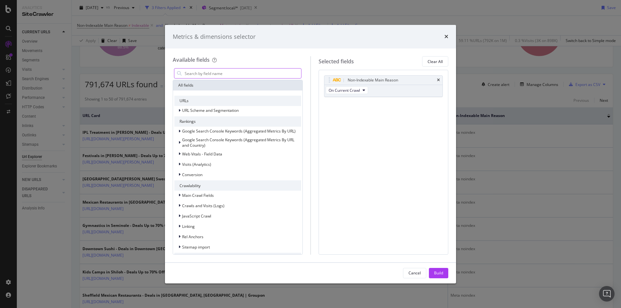
click at [231, 76] on input "modal" at bounding box center [242, 74] width 117 height 10
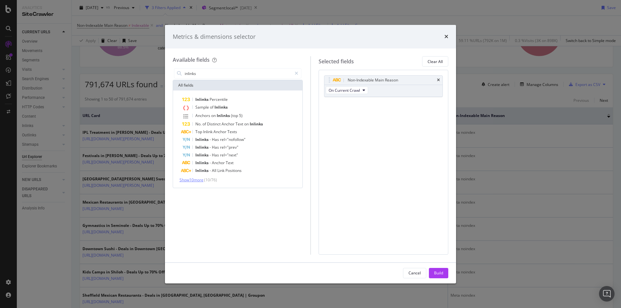
type input "inlinks"
click at [201, 180] on span "Show 10 more" at bounding box center [191, 179] width 24 height 5
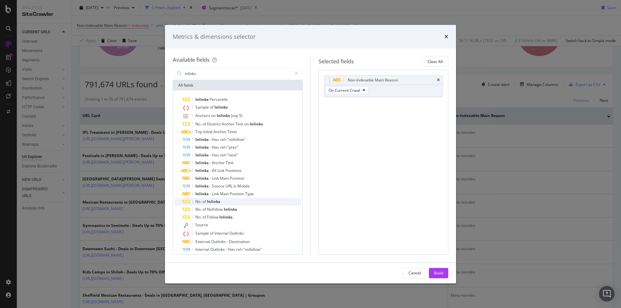
click at [225, 202] on div "No. of Inlinks" at bounding box center [241, 202] width 119 height 8
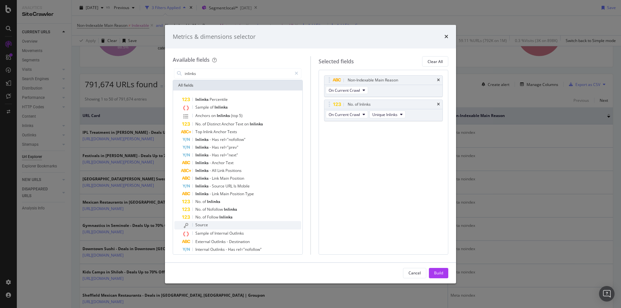
click at [202, 225] on span "Source" at bounding box center [201, 224] width 13 height 5
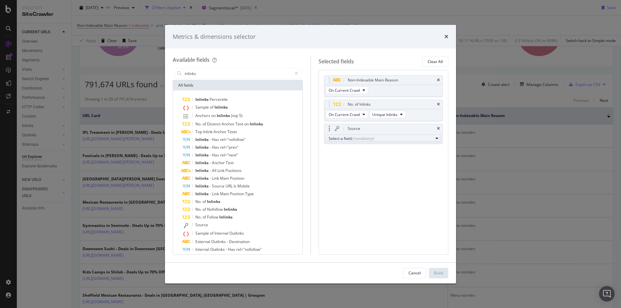
click at [397, 141] on button "Select a field (mandatory)" at bounding box center [384, 139] width 116 height 8
click at [331, 148] on div "Non-Indexable Main Reason On Current Crawl No. of Inlinks On Current Crawl Uniq…" at bounding box center [383, 116] width 119 height 82
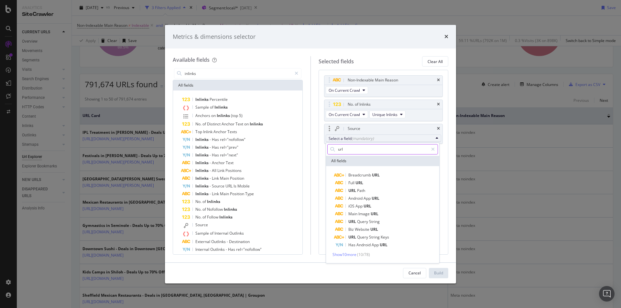
click at [361, 146] on input "url" at bounding box center [382, 150] width 91 height 10
type input "u"
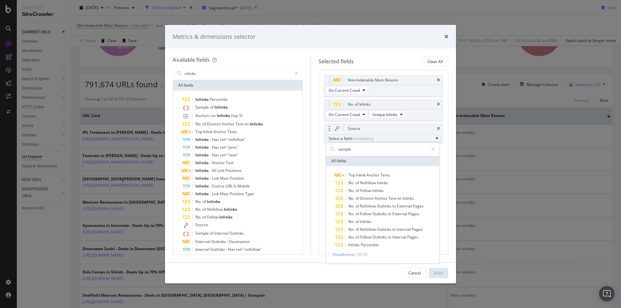
type input "sample"
click at [352, 251] on div "Top Inlink Anchor Texts No. of Nofollow Inlinks No. of Follow Inlinks No. of Di…" at bounding box center [382, 214] width 111 height 87
click at [350, 254] on span "Show 4 more" at bounding box center [343, 254] width 22 height 5
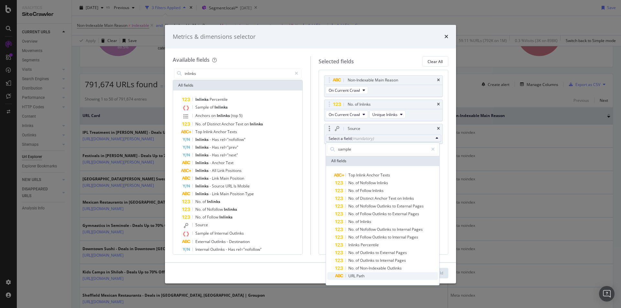
click at [361, 275] on span "Path" at bounding box center [360, 275] width 8 height 5
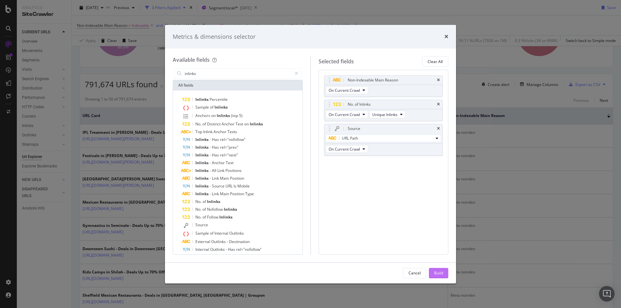
click at [437, 270] on div "Build" at bounding box center [438, 273] width 9 height 10
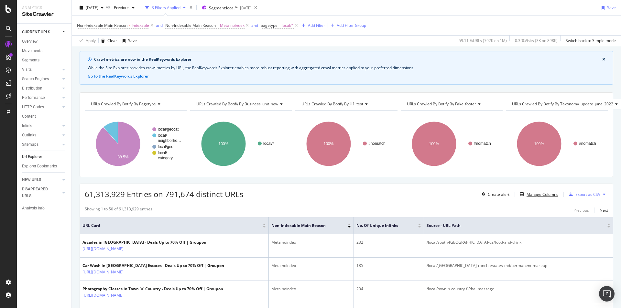
scroll to position [116, 0]
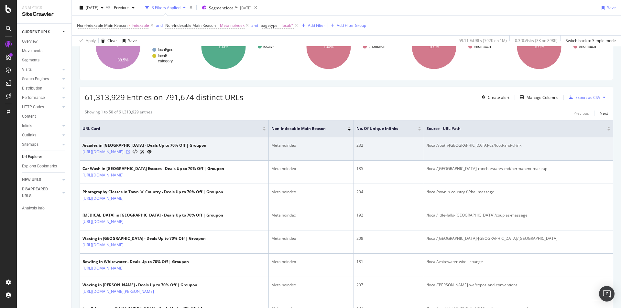
click at [130, 153] on icon at bounding box center [128, 152] width 4 height 4
drag, startPoint x: 538, startPoint y: 144, endPoint x: 507, endPoint y: 144, distance: 30.7
click at [507, 144] on div "/local/south-[GEOGRAPHIC_DATA]-ca/food-and-drink" at bounding box center [519, 146] width 184 height 6
copy div "/food-and-drink"
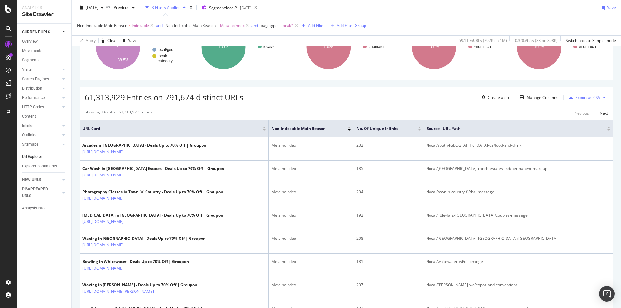
click at [303, 95] on div "61,313,929 Entries on 791,674 distinct URLs Create alert Manage Columns Export …" at bounding box center [346, 95] width 533 height 16
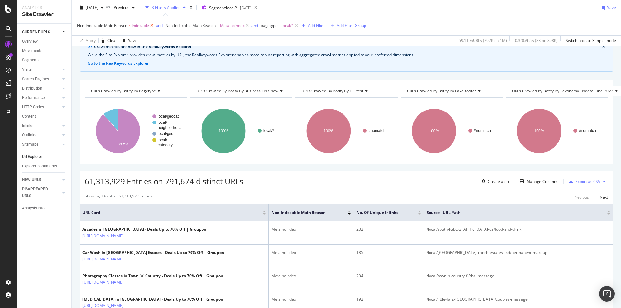
scroll to position [0, 0]
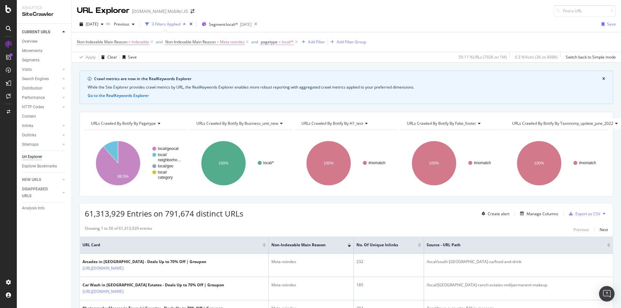
click at [285, 41] on span "local/*" at bounding box center [288, 42] width 12 height 9
click at [300, 17] on div "[DATE] vs Previous 3 Filters Applied Segment: local/* [DATE] Save Non-Indexable…" at bounding box center [346, 39] width 549 height 46
click at [288, 42] on span "local/*" at bounding box center [288, 42] width 12 height 9
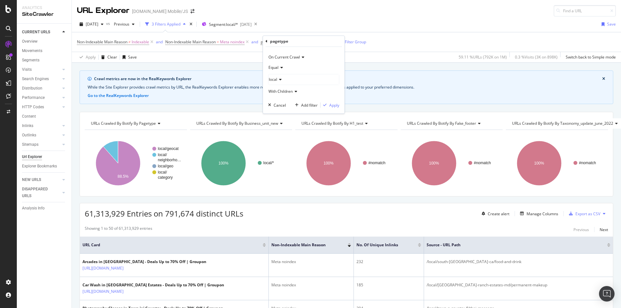
click at [301, 21] on div "[DATE] vs Previous 3 Filters Applied Segment: local/* [DATE] Save" at bounding box center [346, 25] width 549 height 13
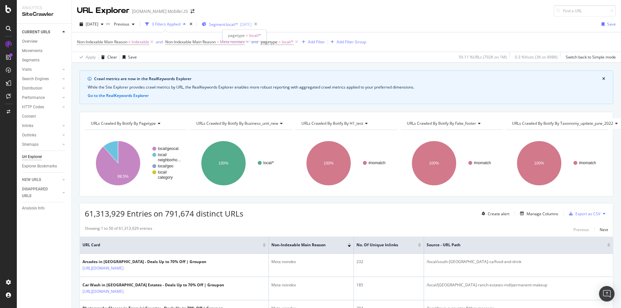
click at [238, 26] on span "Segment: local/*" at bounding box center [223, 24] width 29 height 5
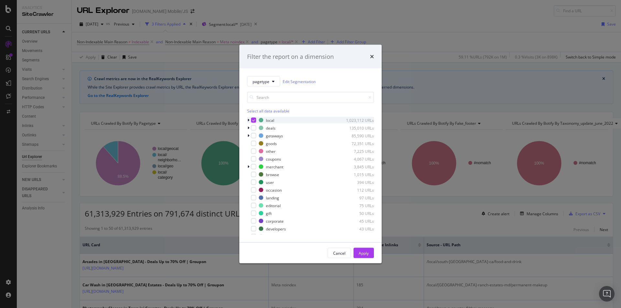
click at [254, 119] on icon "modal" at bounding box center [253, 120] width 3 height 3
click at [254, 126] on div "modal" at bounding box center [253, 127] width 5 height 5
click at [360, 252] on div "Apply" at bounding box center [364, 252] width 10 height 5
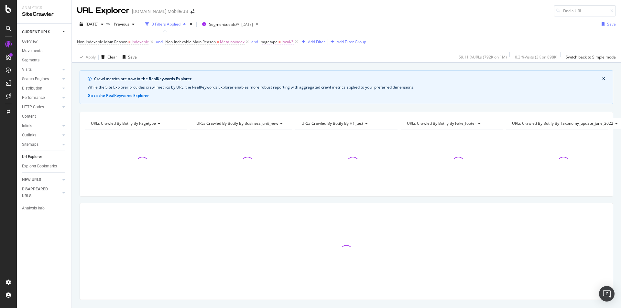
click at [284, 44] on span "local/*" at bounding box center [288, 42] width 12 height 9
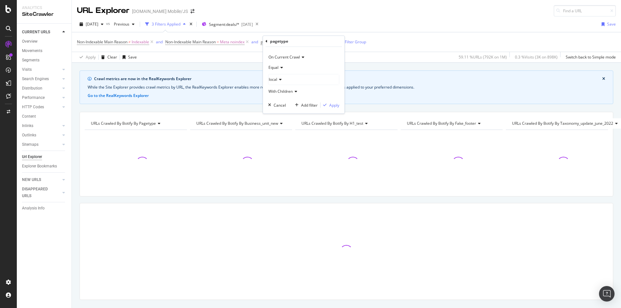
click at [279, 77] on div "local" at bounding box center [303, 79] width 70 height 10
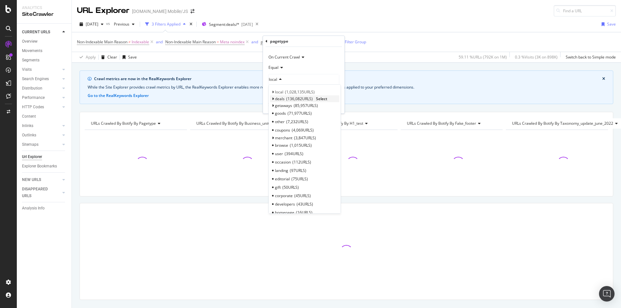
click at [281, 99] on span "deals" at bounding box center [280, 98] width 10 height 5
click at [321, 97] on span "Select" at bounding box center [321, 98] width 11 height 5
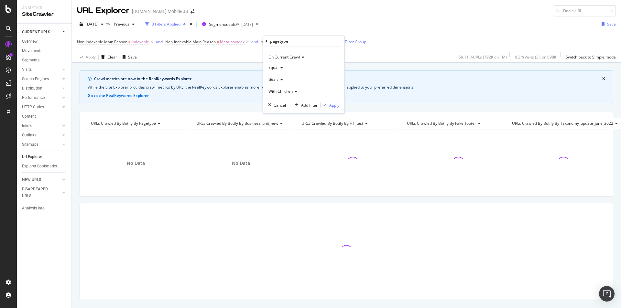
click at [329, 104] on div "button" at bounding box center [324, 105] width 9 height 4
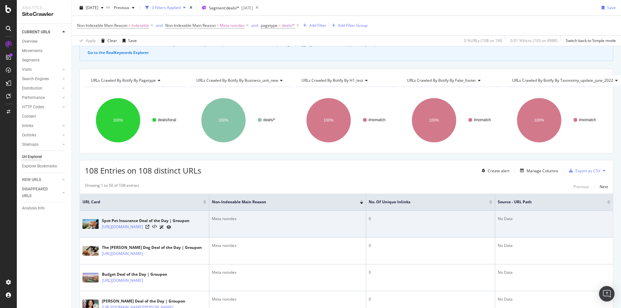
scroll to position [32, 0]
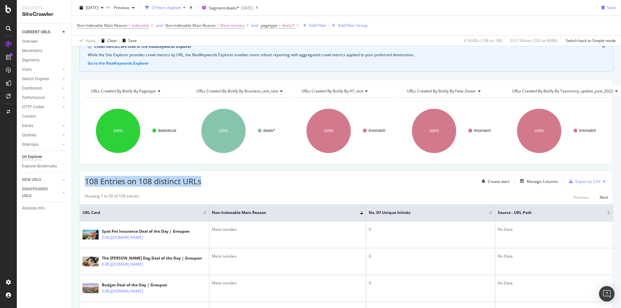
drag, startPoint x: 86, startPoint y: 180, endPoint x: 204, endPoint y: 180, distance: 117.7
click at [204, 180] on div "108 Entries on 108 distinct URLs Create alert Manage Columns Export as CSV" at bounding box center [346, 179] width 533 height 16
copy span "108 Entries on 108 distinct URLs"
click at [239, 6] on span "Segment: deals/*" at bounding box center [224, 7] width 30 height 5
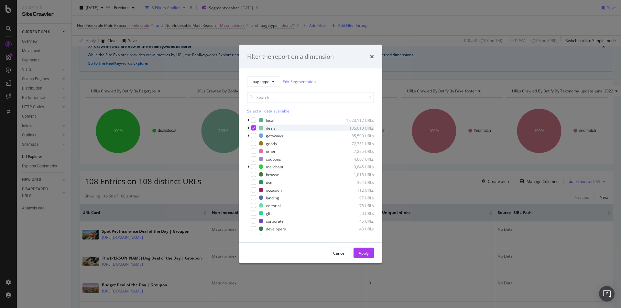
click at [253, 126] on icon "modal" at bounding box center [253, 127] width 3 height 3
click at [254, 154] on div "modal" at bounding box center [253, 153] width 5 height 5
click at [360, 253] on div "Apply" at bounding box center [364, 252] width 10 height 5
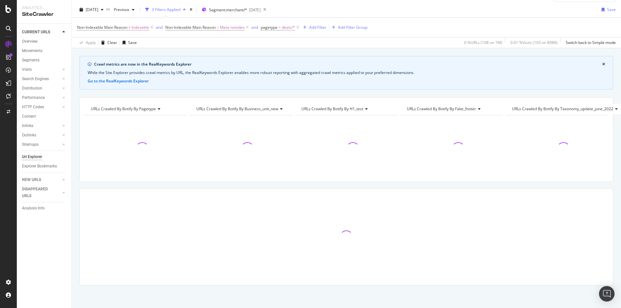
scroll to position [19, 0]
click at [286, 27] on span "deals/*" at bounding box center [288, 27] width 13 height 9
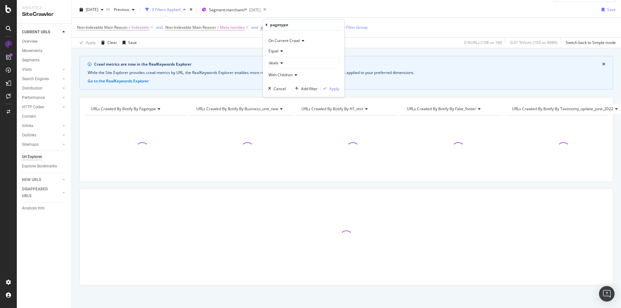
click at [274, 62] on span "deals" at bounding box center [274, 62] width 10 height 5
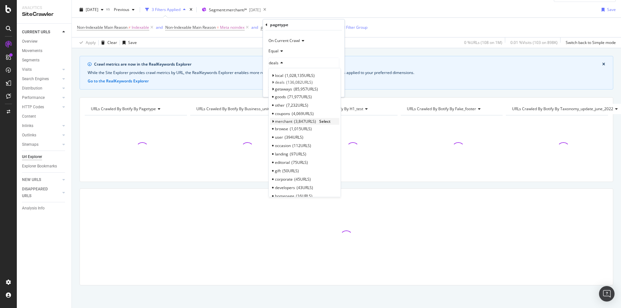
click at [325, 122] on span "Select" at bounding box center [324, 121] width 11 height 5
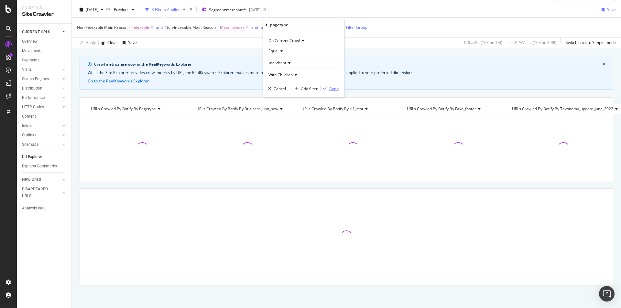
click at [333, 88] on div "Apply" at bounding box center [334, 88] width 10 height 5
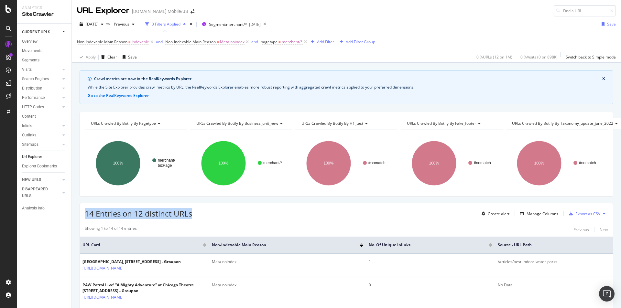
drag, startPoint x: 85, startPoint y: 214, endPoint x: 202, endPoint y: 214, distance: 117.1
click at [202, 214] on div "14 Entries on 12 distinct URLs Create alert Manage Columns Export as CSV" at bounding box center [346, 211] width 533 height 16
copy span "14 Entries on 12 distinct URLs"
click at [240, 25] on span "Segment: merchant/*" at bounding box center [228, 24] width 38 height 5
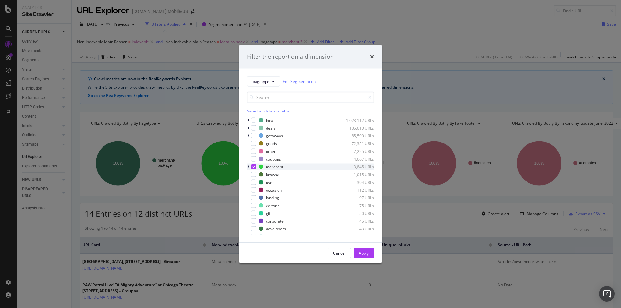
click at [253, 168] on div "modal" at bounding box center [253, 166] width 5 height 5
click at [254, 135] on div "modal" at bounding box center [253, 135] width 5 height 5
click at [362, 253] on div "Apply" at bounding box center [364, 252] width 10 height 5
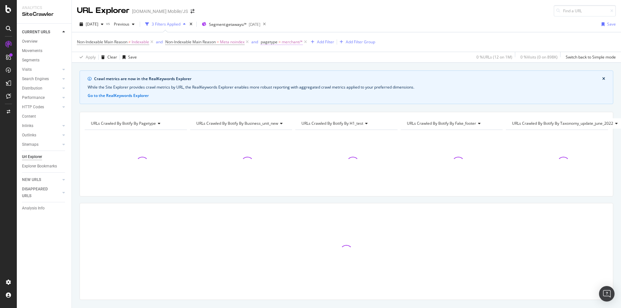
click at [294, 43] on span "merchant/*" at bounding box center [292, 42] width 21 height 9
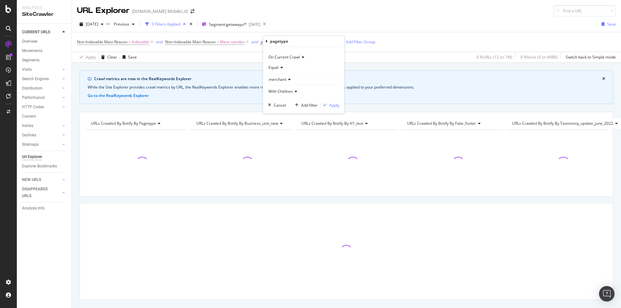
click at [281, 80] on span "merchant" at bounding box center [277, 79] width 17 height 5
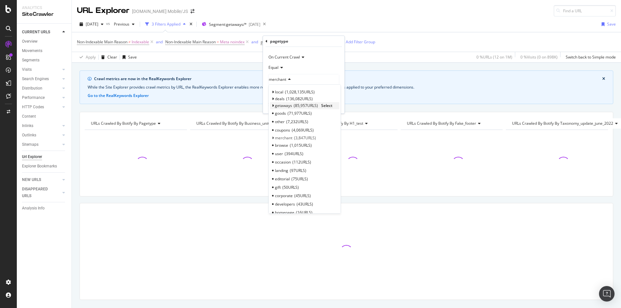
click at [325, 105] on span "Select" at bounding box center [326, 105] width 11 height 5
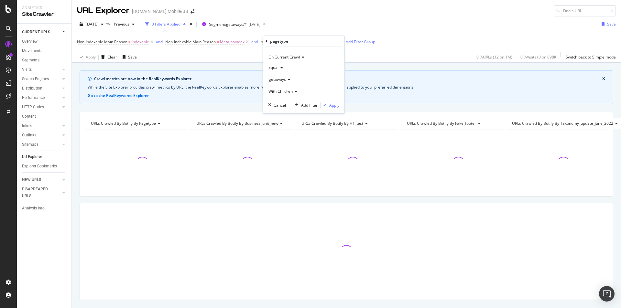
click at [328, 106] on div "button" at bounding box center [324, 105] width 9 height 4
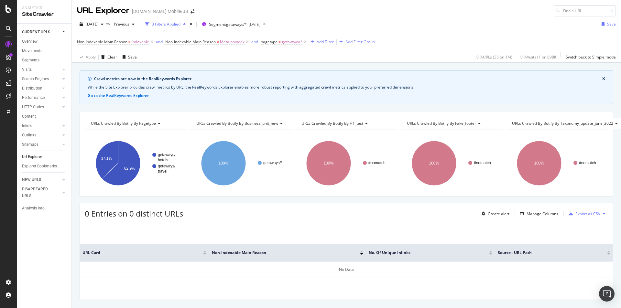
scroll to position [19, 0]
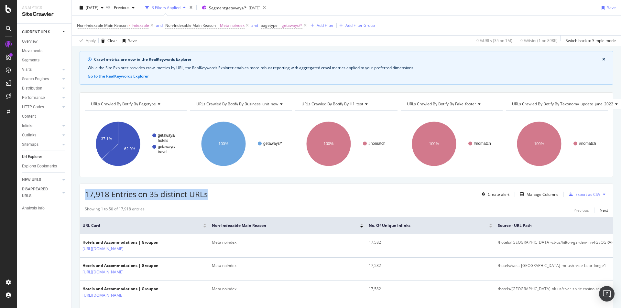
drag, startPoint x: 85, startPoint y: 193, endPoint x: 208, endPoint y: 194, distance: 122.6
click at [208, 194] on div "17,918 Entries on 35 distinct URLs Create alert Manage Columns Export as CSV" at bounding box center [346, 192] width 533 height 16
copy span "17,918 Entries on 35 distinct URLs"
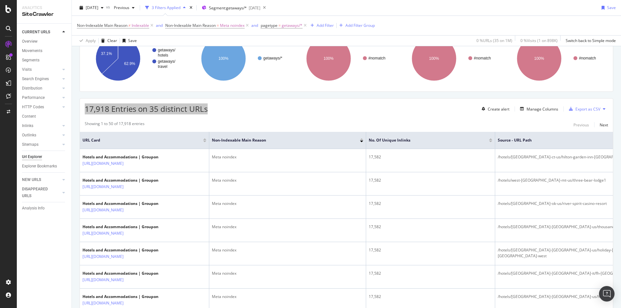
scroll to position [116, 0]
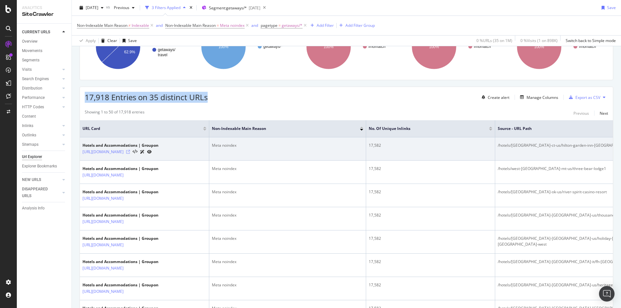
click at [130, 154] on icon at bounding box center [128, 152] width 4 height 4
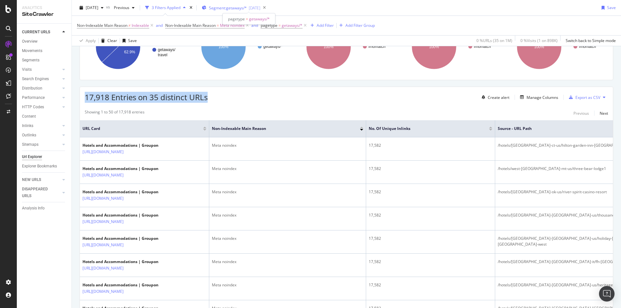
click at [247, 7] on span "Segment: getaways/*" at bounding box center [228, 7] width 38 height 5
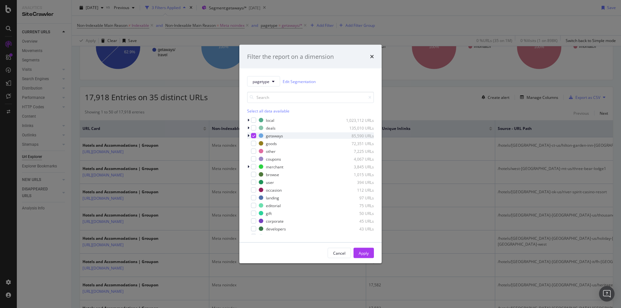
click at [254, 136] on icon "modal" at bounding box center [253, 135] width 3 height 3
click at [253, 142] on div "modal" at bounding box center [253, 143] width 5 height 5
click at [366, 251] on div "Apply" at bounding box center [364, 252] width 10 height 5
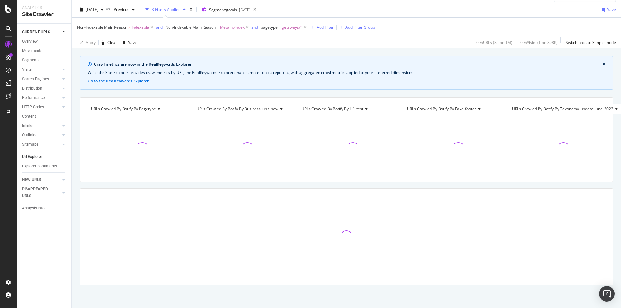
scroll to position [19, 0]
click at [285, 26] on span "getaways/*" at bounding box center [292, 27] width 21 height 9
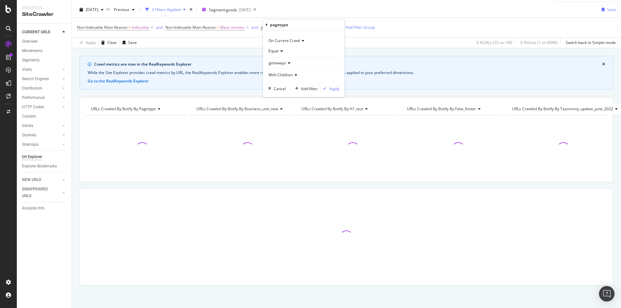
click at [279, 60] on span "getaways" at bounding box center [277, 62] width 17 height 5
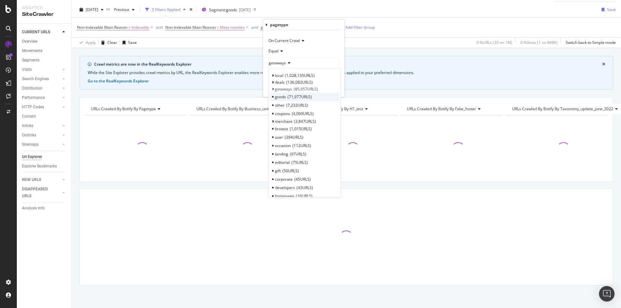
click at [327, 97] on div "goods 71,977 URLS" at bounding box center [304, 97] width 69 height 8
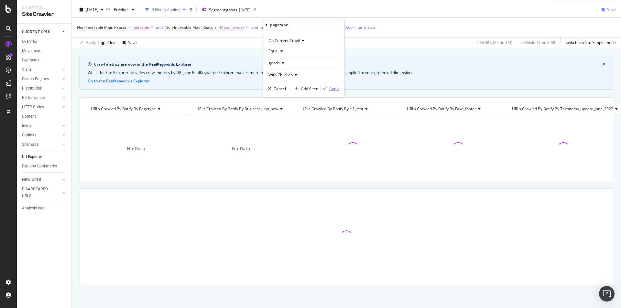
click at [332, 89] on div "Apply" at bounding box center [334, 88] width 10 height 5
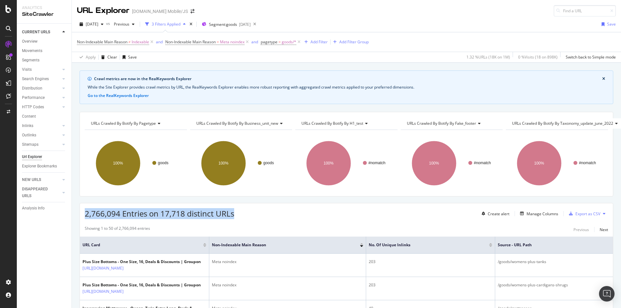
drag, startPoint x: 86, startPoint y: 213, endPoint x: 244, endPoint y: 213, distance: 158.1
click at [244, 213] on div "2,766,094 Entries on 17,718 distinct URLs Create alert Manage Columns Export as…" at bounding box center [346, 211] width 533 height 16
copy span "2,766,094 Entries on 17,718 distinct URLs"
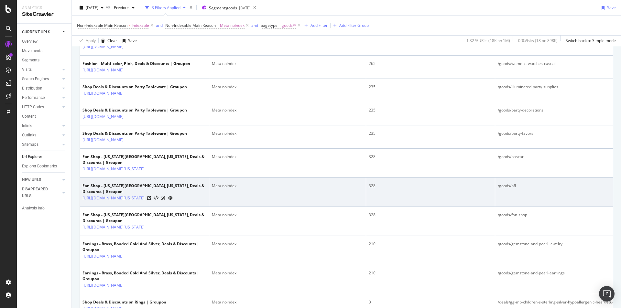
scroll to position [333, 0]
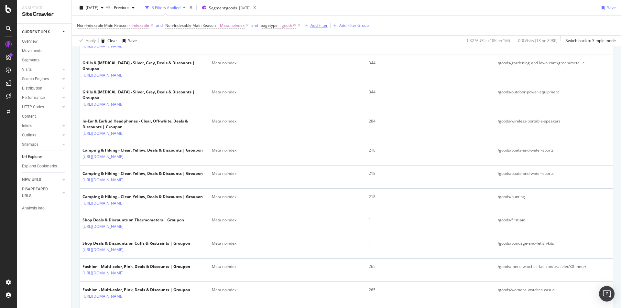
drag, startPoint x: 321, startPoint y: 27, endPoint x: 289, endPoint y: 35, distance: 32.9
click at [321, 27] on div "Add Filter" at bounding box center [318, 25] width 17 height 5
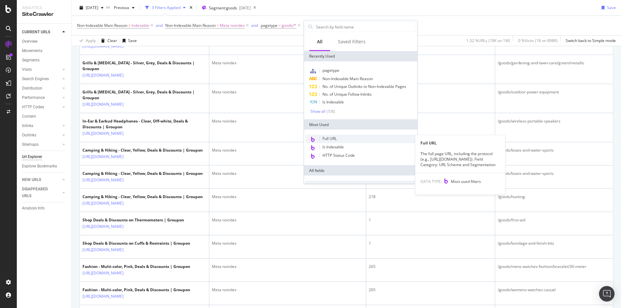
click at [332, 139] on span "Full URL" at bounding box center [329, 138] width 14 height 5
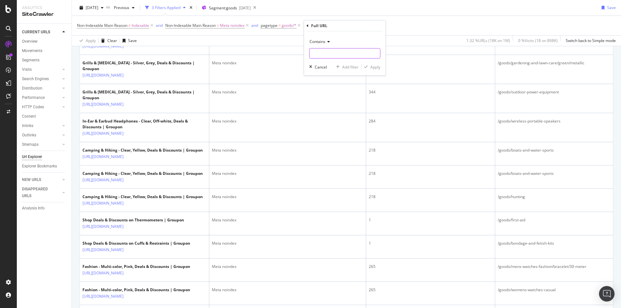
click at [327, 54] on input "text" at bounding box center [344, 53] width 70 height 10
type input "/goods/"
click at [379, 66] on div "Apply" at bounding box center [375, 66] width 10 height 5
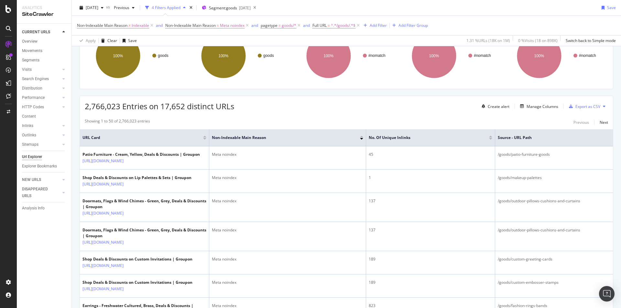
scroll to position [106, 0]
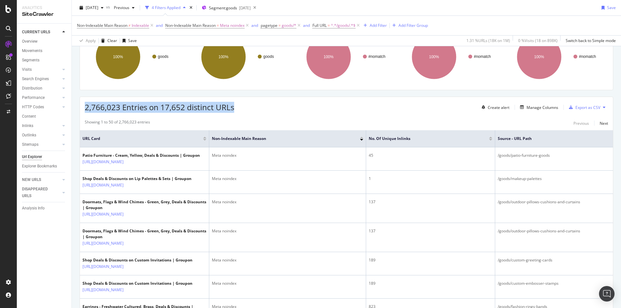
drag, startPoint x: 86, startPoint y: 107, endPoint x: 242, endPoint y: 109, distance: 155.9
click at [242, 109] on div "2,766,023 Entries on 17,652 distinct URLs Create alert Manage Columns Export as…" at bounding box center [346, 105] width 533 height 16
copy span "2,766,023 Entries on 17,652 distinct URLs"
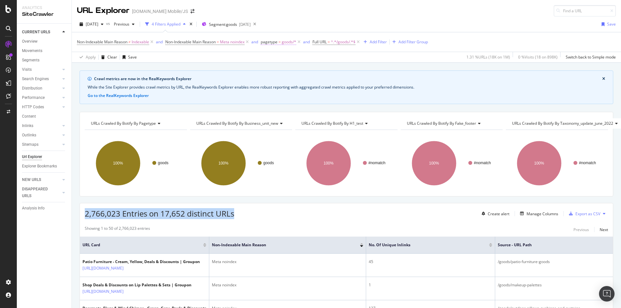
click at [301, 43] on icon at bounding box center [298, 42] width 5 height 6
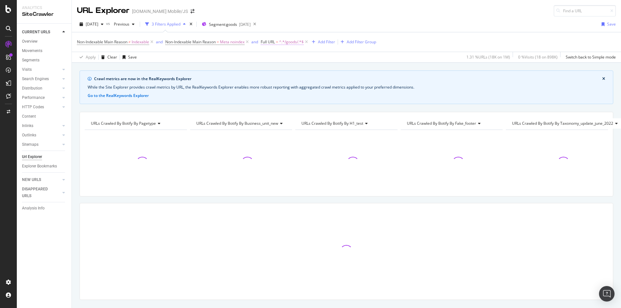
click at [287, 43] on span "^.*/goods/.*$" at bounding box center [291, 42] width 25 height 9
click at [289, 66] on input "/goods/" at bounding box center [298, 69] width 61 height 10
paste input "local"
type input "/local"
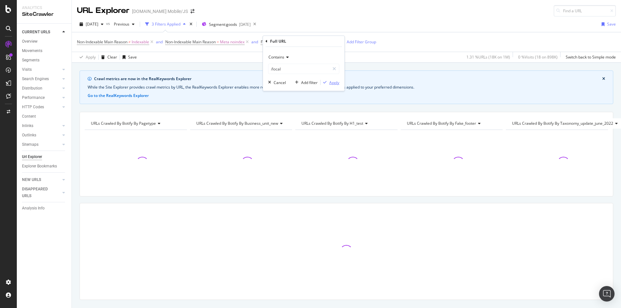
click at [334, 82] on div "Apply" at bounding box center [334, 82] width 10 height 5
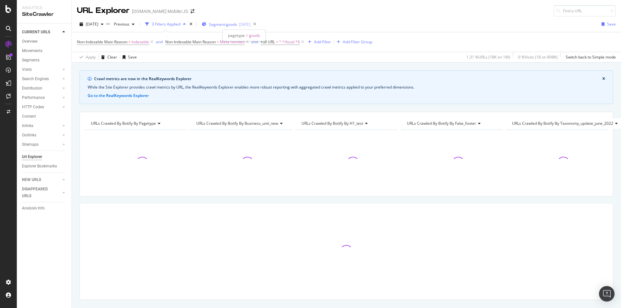
click at [235, 22] on span "Segment: goods" at bounding box center [223, 24] width 28 height 5
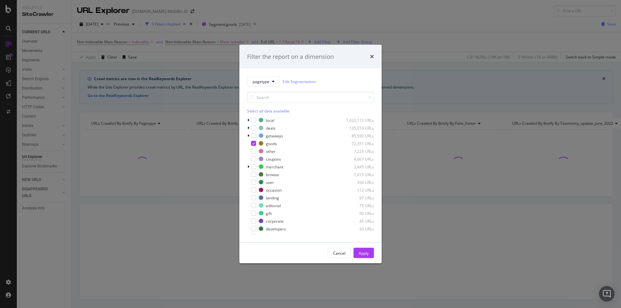
click at [276, 24] on div "Filter the report on a dimension pagetype Edit Segmentation Select all data ava…" at bounding box center [310, 154] width 621 height 308
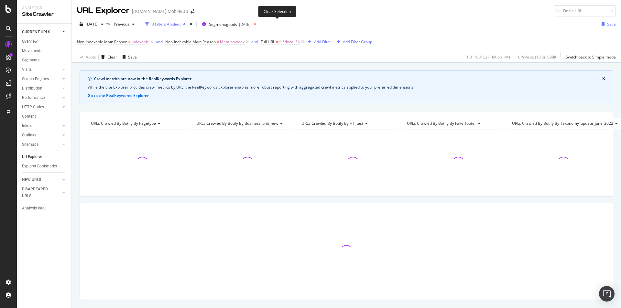
click at [259, 24] on icon at bounding box center [255, 24] width 8 height 9
click at [277, 24] on div "[DATE] vs Previous 3 Filters Applied Segments [DATE] Save" at bounding box center [346, 25] width 549 height 13
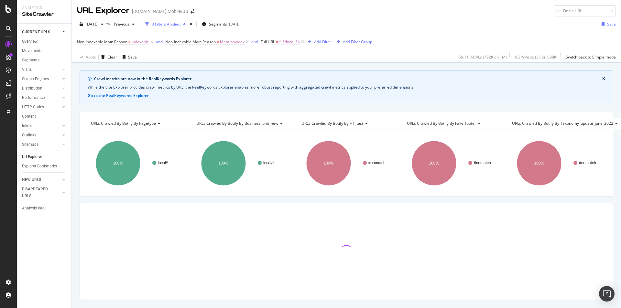
click at [278, 43] on span "=" at bounding box center [277, 41] width 2 height 5
click at [308, 16] on div "URL Explorer [DOMAIN_NAME] Mobile/JS" at bounding box center [346, 8] width 549 height 16
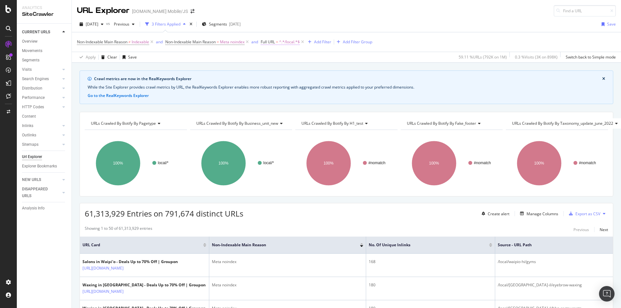
click at [286, 45] on span "^.*/local.*$" at bounding box center [289, 42] width 21 height 9
click at [290, 67] on input "/local" at bounding box center [298, 69] width 61 height 10
paste input "deals"
type input "/deals"
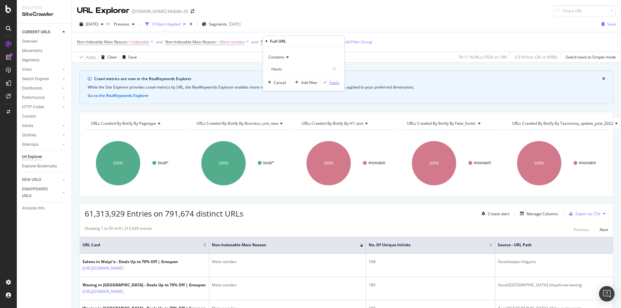
click at [336, 81] on div "Apply" at bounding box center [334, 82] width 10 height 5
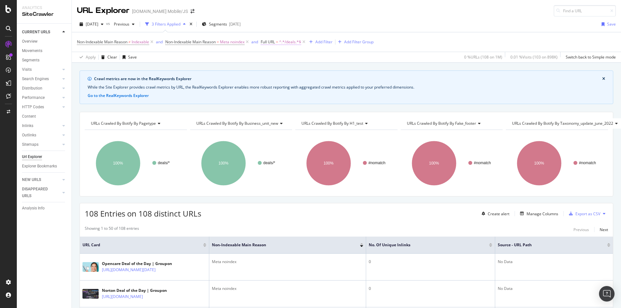
click at [290, 42] on span "^.*/deals.*$" at bounding box center [290, 42] width 22 height 9
click at [290, 64] on input "/deals" at bounding box center [298, 69] width 61 height 10
paste input "biz"
type input "/biz"
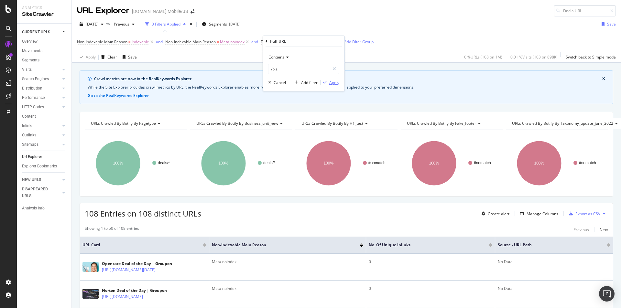
click at [332, 82] on div "Apply" at bounding box center [334, 82] width 10 height 5
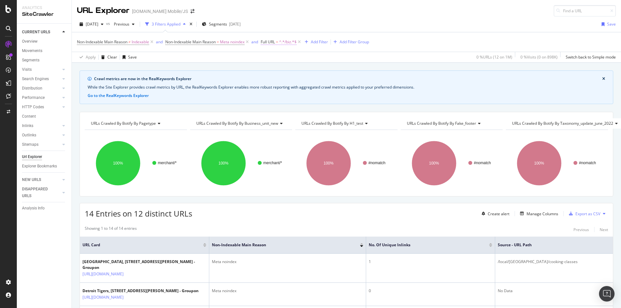
click at [290, 44] on span "^.*/biz.*$" at bounding box center [287, 42] width 17 height 9
click at [283, 65] on input "/biz" at bounding box center [298, 69] width 61 height 10
paste input "travel"
type input "/travel"
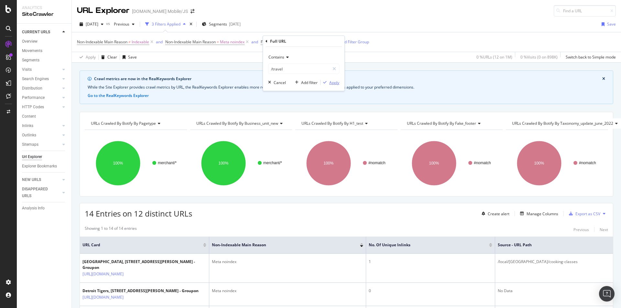
click at [334, 82] on div "Apply" at bounding box center [334, 82] width 10 height 5
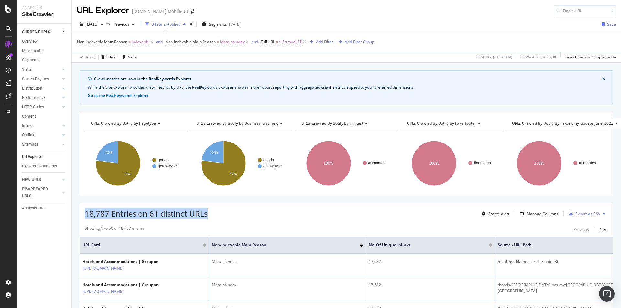
drag, startPoint x: 87, startPoint y: 214, endPoint x: 209, endPoint y: 213, distance: 122.6
click at [209, 213] on div "18,787 Entries on 61 distinct URLs Create alert Manage Columns Export as CSV" at bounding box center [346, 211] width 533 height 16
copy span "18,787 Entries on 61 distinct URLs"
click at [289, 41] on span "^.*/travel.*$" at bounding box center [290, 42] width 23 height 9
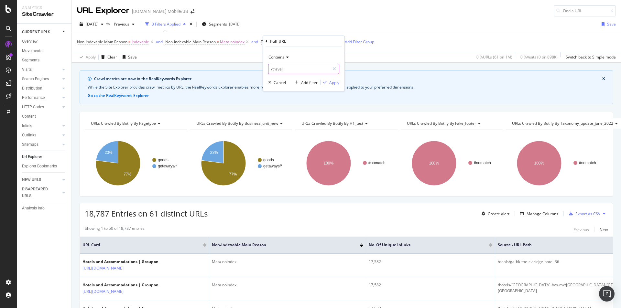
click at [285, 69] on input "/travel" at bounding box center [298, 69] width 61 height 10
click at [279, 70] on input "/travel" at bounding box center [298, 69] width 61 height 10
click at [276, 70] on input "/travel" at bounding box center [298, 69] width 61 height 10
click at [273, 70] on input "/travel" at bounding box center [298, 69] width 61 height 10
drag, startPoint x: 272, startPoint y: 69, endPoint x: 295, endPoint y: 69, distance: 23.0
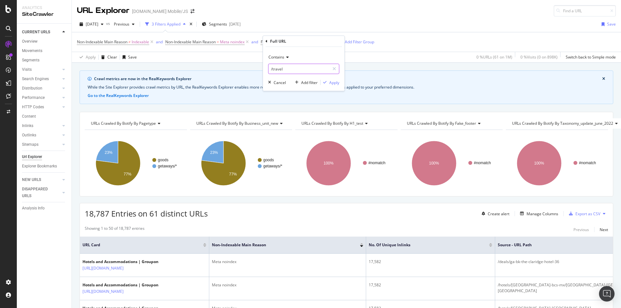
click at [295, 69] on input "/travel" at bounding box center [298, 69] width 61 height 10
type input "/coupons/"
click at [337, 81] on div "Apply" at bounding box center [334, 82] width 10 height 5
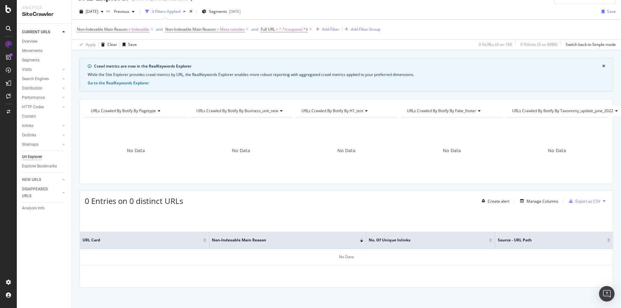
scroll to position [19, 0]
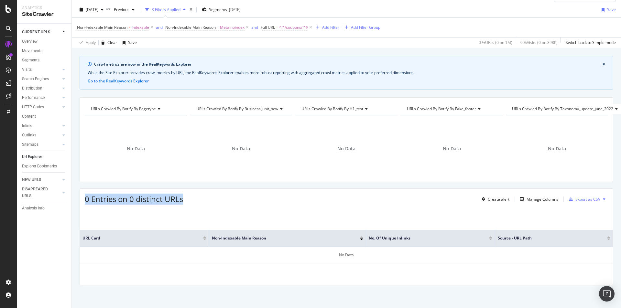
drag, startPoint x: 85, startPoint y: 195, endPoint x: 190, endPoint y: 194, distance: 104.8
click at [190, 194] on div "0 Entries on 0 distinct URLs Create alert Manage Columns Export as CSV" at bounding box center [346, 197] width 533 height 16
copy span "0 Entries on 0 distinct URLs"
click at [190, 194] on div "0 Entries on 0 distinct URLs Create alert Manage Columns Export as CSV" at bounding box center [346, 197] width 533 height 16
click at [332, 25] on div "Add Filter" at bounding box center [330, 27] width 17 height 5
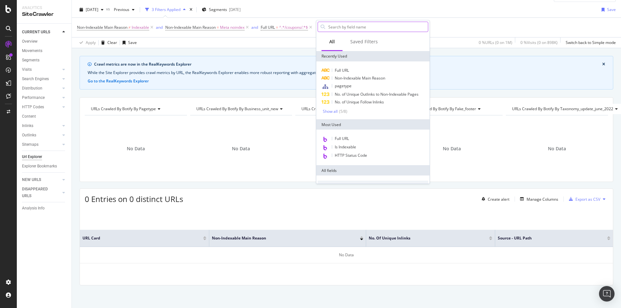
click at [341, 30] on input "text" at bounding box center [378, 27] width 100 height 10
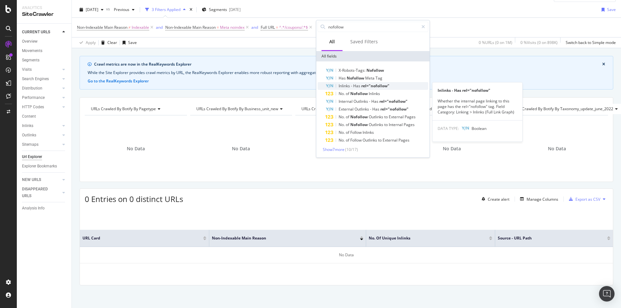
type input "nofollow"
click at [358, 83] on div "Inlinks - Has rel="nofollow"" at bounding box center [376, 86] width 103 height 8
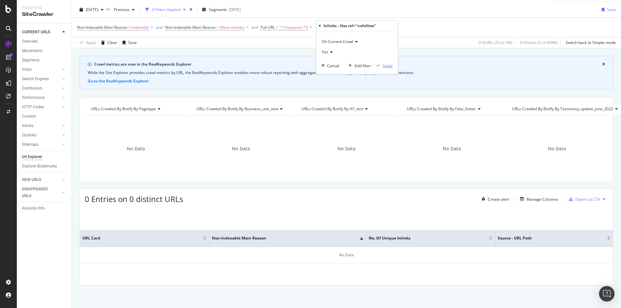
click at [385, 68] on div "Apply" at bounding box center [388, 65] width 10 height 5
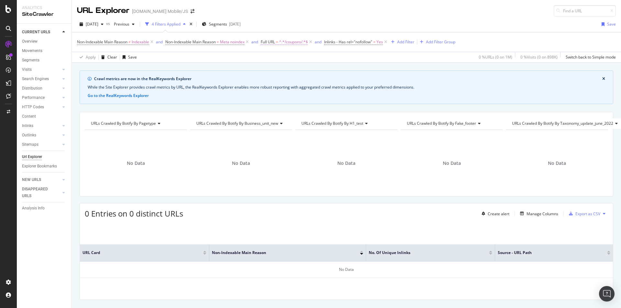
click at [292, 41] on span "^.*/coupons/.*$" at bounding box center [293, 42] width 29 height 9
click at [288, 69] on input "/coupons/" at bounding box center [298, 69] width 61 height 10
drag, startPoint x: 287, startPoint y: 69, endPoint x: 263, endPoint y: 69, distance: 24.6
click at [263, 69] on div "Contains /coupons/ Cancel Add filter Apply" at bounding box center [303, 69] width 81 height 44
paste input "local"
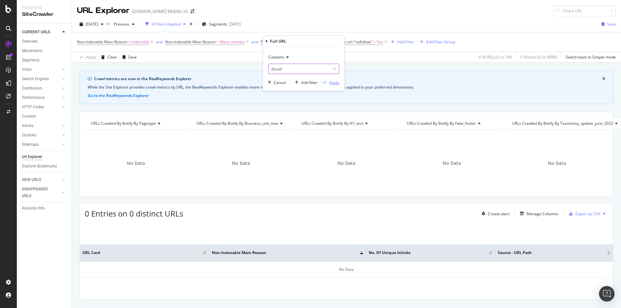
type input "/local/"
click at [331, 81] on div "Apply" at bounding box center [334, 82] width 10 height 5
click at [382, 42] on icon at bounding box center [378, 42] width 5 height 6
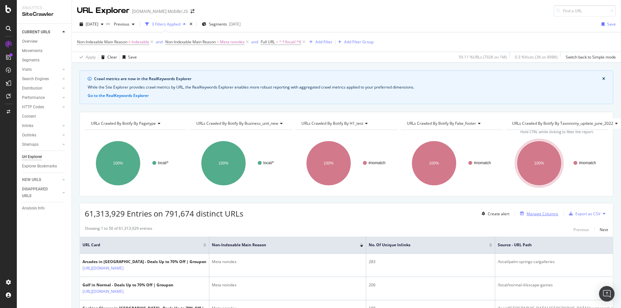
click at [533, 213] on div "Manage Columns" at bounding box center [542, 213] width 32 height 5
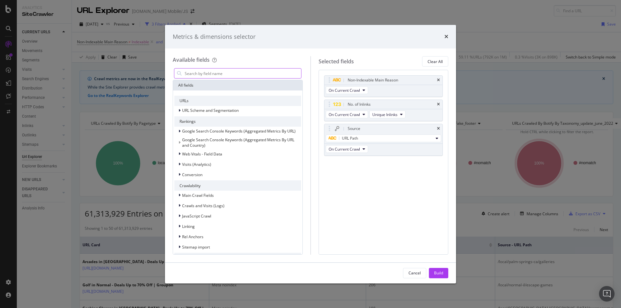
click at [240, 71] on input "modal" at bounding box center [242, 74] width 117 height 10
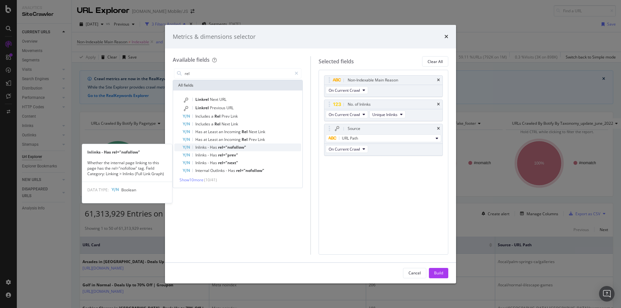
type input "rel"
click at [219, 147] on span "rel="nofollow"" at bounding box center [232, 147] width 28 height 5
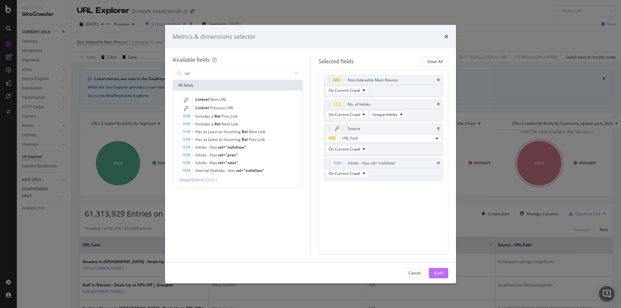
click at [436, 273] on div "Build" at bounding box center [438, 272] width 9 height 5
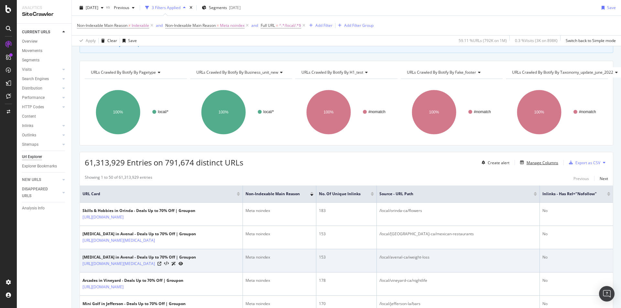
scroll to position [129, 0]
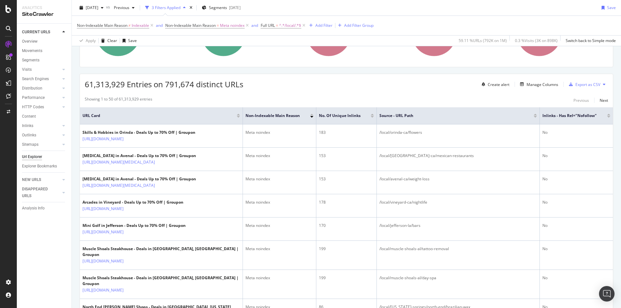
click at [607, 114] on div at bounding box center [608, 115] width 3 height 2
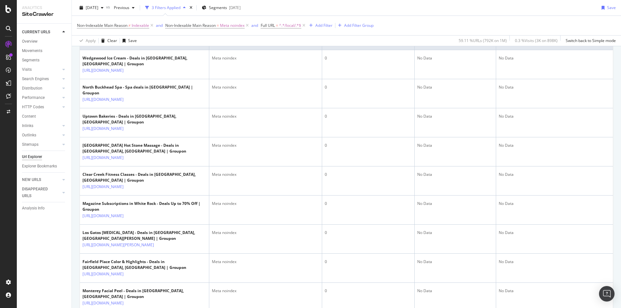
scroll to position [74, 0]
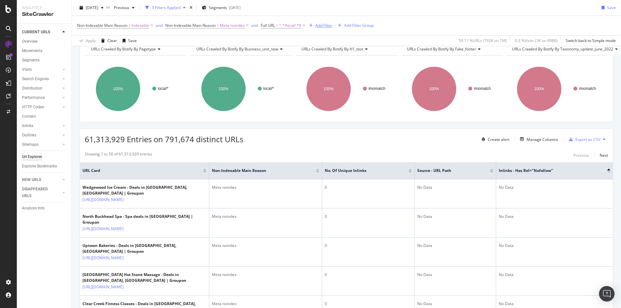
click at [330, 26] on div "Add Filter" at bounding box center [323, 25] width 17 height 5
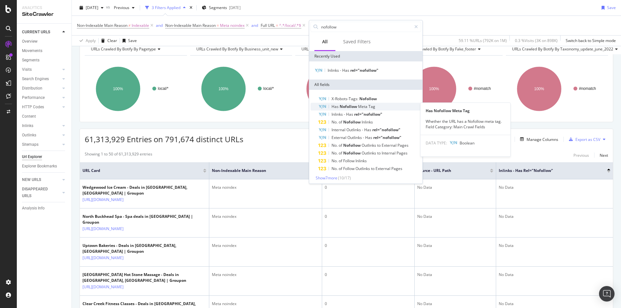
scroll to position [2, 0]
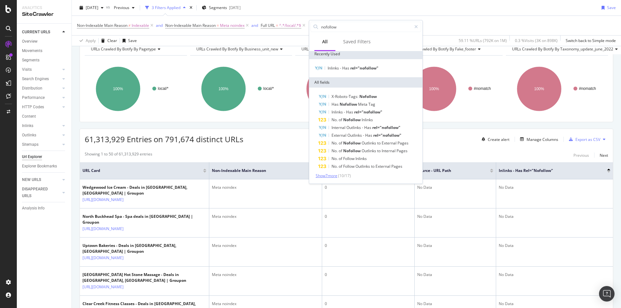
click at [337, 174] on span "Show 7 more" at bounding box center [327, 175] width 22 height 5
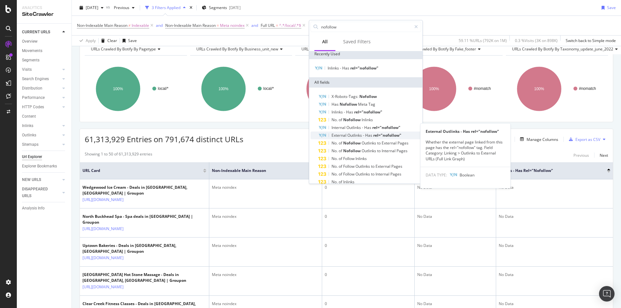
scroll to position [35, 0]
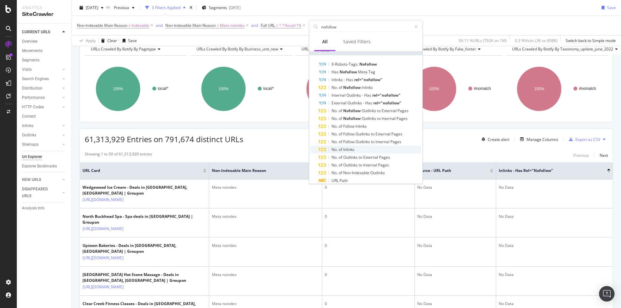
click at [352, 149] on span "Inlinks" at bounding box center [348, 149] width 11 height 5
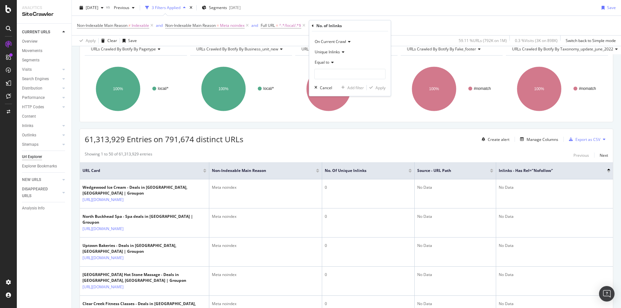
click at [325, 63] on span "Equal to" at bounding box center [322, 62] width 15 height 5
click at [329, 111] on span "Greater than" at bounding box center [329, 109] width 23 height 5
click at [335, 75] on input "number" at bounding box center [349, 74] width 71 height 10
type input "0"
click at [380, 87] on div "Apply" at bounding box center [380, 87] width 10 height 5
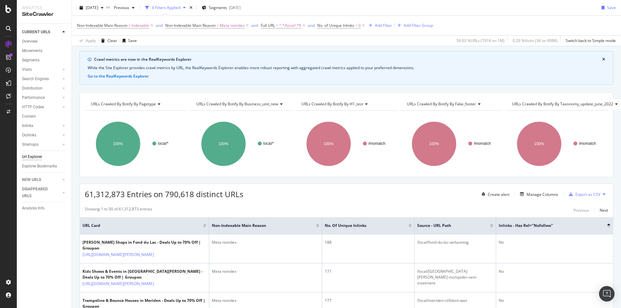
scroll to position [74, 0]
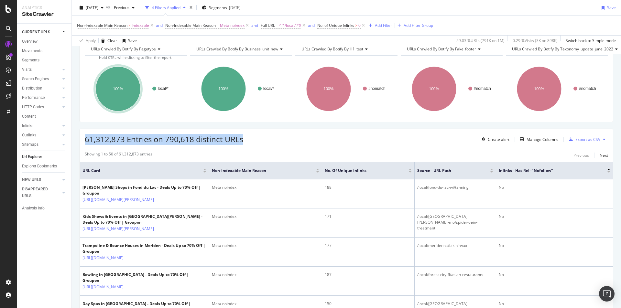
drag, startPoint x: 85, startPoint y: 139, endPoint x: 248, endPoint y: 136, distance: 163.0
click at [248, 136] on div "61,312,873 Entries on 790,618 distinct URLs Create alert Manage Columns Export …" at bounding box center [346, 137] width 533 height 16
copy span "61,312,873 Entries on 790,618 distinct URLs"
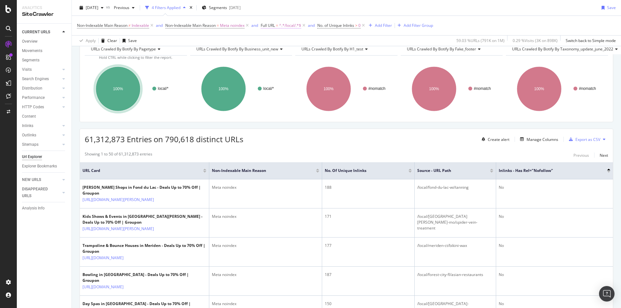
click at [289, 26] on span "^.*/local/.*$" at bounding box center [290, 25] width 22 height 9
click at [280, 51] on input "/local/" at bounding box center [298, 52] width 61 height 10
drag, startPoint x: 281, startPoint y: 51, endPoint x: 270, endPoint y: 52, distance: 10.4
click at [270, 52] on input "/local/" at bounding box center [298, 52] width 61 height 10
paste input "deals"
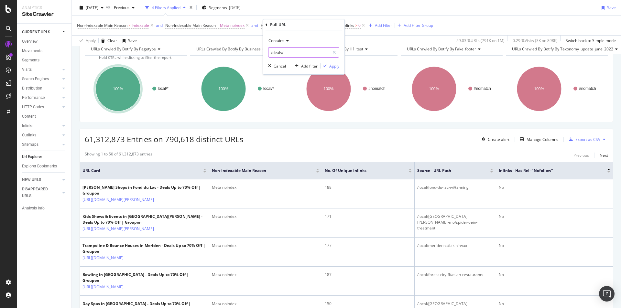
type input "/deals/"
click at [333, 67] on div "Apply" at bounding box center [334, 65] width 10 height 5
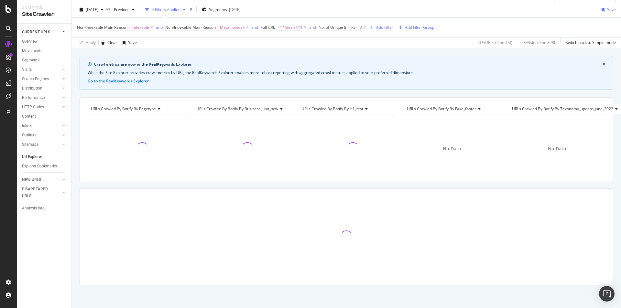
scroll to position [19, 0]
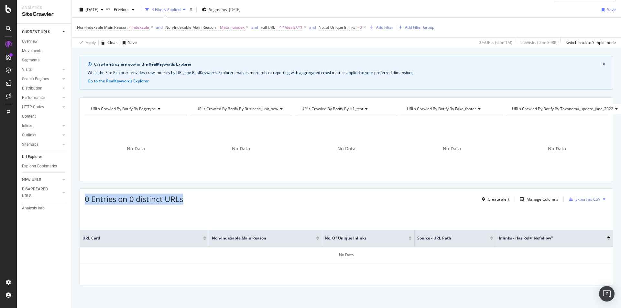
drag, startPoint x: 86, startPoint y: 193, endPoint x: 189, endPoint y: 194, distance: 103.5
click at [189, 194] on div "0 Entries on 0 distinct URLs Create alert Manage Columns Export as CSV" at bounding box center [346, 197] width 533 height 16
copy span "0 Entries on 0 distinct URLs"
click at [292, 28] on span "^.*/deals/.*$" at bounding box center [290, 27] width 23 height 9
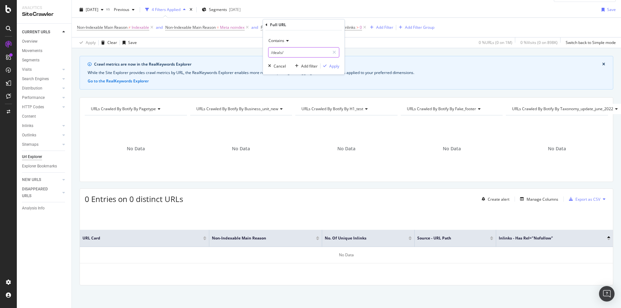
click at [285, 51] on input "/deals/" at bounding box center [298, 52] width 61 height 10
drag, startPoint x: 282, startPoint y: 51, endPoint x: 268, endPoint y: 51, distance: 13.9
click at [268, 51] on div "Contains /deals/ Cancel Add filter Apply" at bounding box center [303, 52] width 81 height 44
paste input "biz"
type input "/biz/"
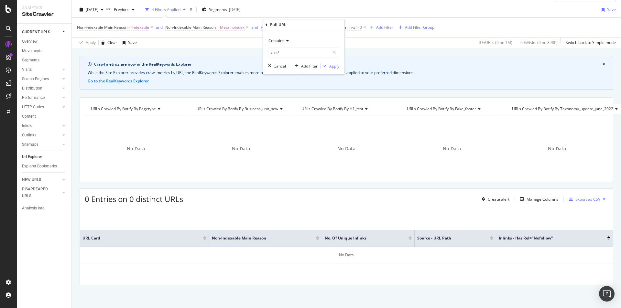
click at [337, 68] on div "Apply" at bounding box center [334, 65] width 10 height 5
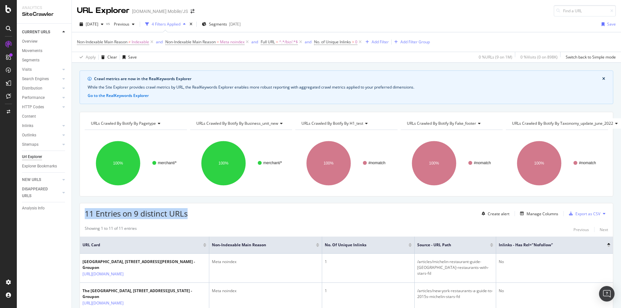
drag, startPoint x: 86, startPoint y: 211, endPoint x: 188, endPoint y: 211, distance: 101.9
click at [188, 211] on div "11 Entries on 9 distinct URLs Create alert Manage Columns Export as CSV" at bounding box center [346, 211] width 533 height 16
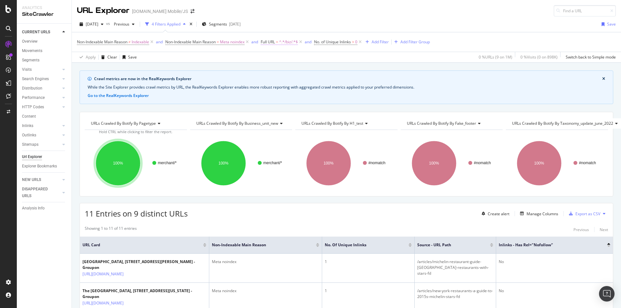
click at [285, 43] on span "^.*/biz/.*$" at bounding box center [288, 42] width 19 height 9
click at [276, 68] on input "/biz/" at bounding box center [298, 69] width 61 height 10
click at [284, 70] on input "/biz/" at bounding box center [298, 69] width 61 height 10
drag, startPoint x: 277, startPoint y: 68, endPoint x: 269, endPoint y: 68, distance: 8.4
click at [269, 68] on input "/biz/" at bounding box center [298, 69] width 61 height 10
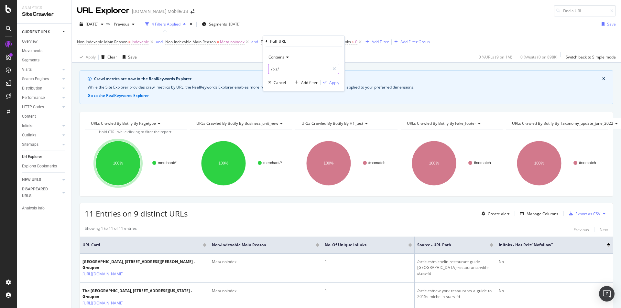
paste input "travel"
type input "/travel/"
click at [329, 81] on div "Apply" at bounding box center [334, 82] width 10 height 5
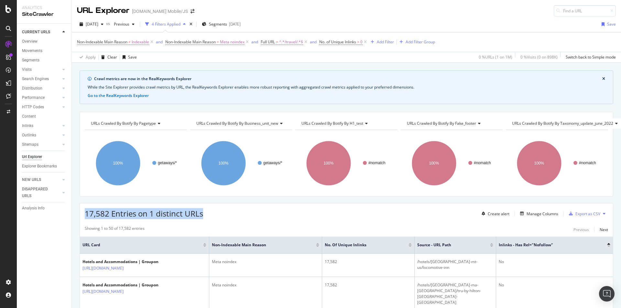
drag, startPoint x: 205, startPoint y: 212, endPoint x: 84, endPoint y: 212, distance: 120.6
click at [84, 212] on div "17,582 Entries on 1 distinct URLs Create alert Manage Columns Export as CSV" at bounding box center [346, 211] width 533 height 16
click at [284, 42] on span "^.*/travel/.*$" at bounding box center [291, 42] width 24 height 9
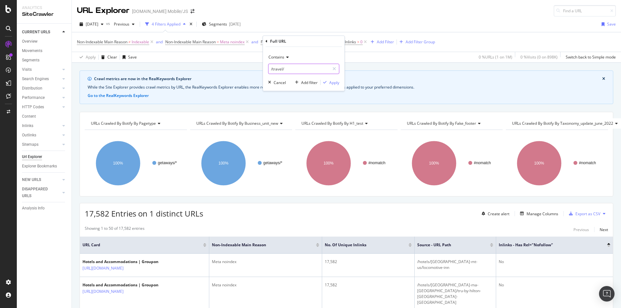
click at [279, 69] on input "/travel/" at bounding box center [298, 69] width 61 height 10
click at [283, 69] on input "/travel/" at bounding box center [298, 69] width 61 height 10
click at [281, 68] on input "/travel/" at bounding box center [298, 69] width 61 height 10
drag, startPoint x: 282, startPoint y: 68, endPoint x: 267, endPoint y: 62, distance: 16.0
click at [265, 65] on div "Contains /travel/ Cancel Add filter Apply" at bounding box center [303, 69] width 81 height 44
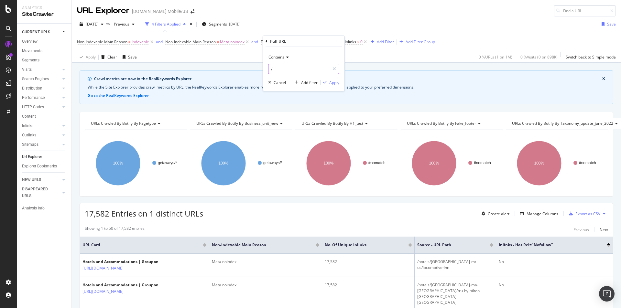
paste input "goods/"
type input "/goods/"
click at [337, 84] on div "Apply" at bounding box center [334, 82] width 10 height 5
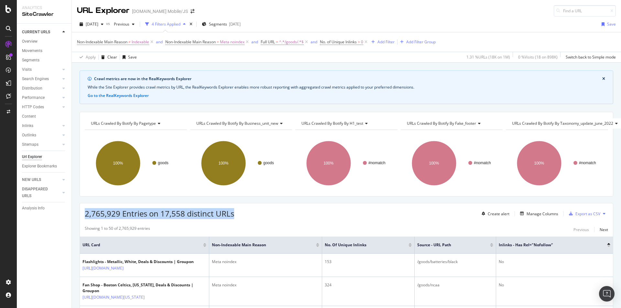
drag, startPoint x: 237, startPoint y: 210, endPoint x: 85, endPoint y: 215, distance: 151.7
click at [85, 215] on div "2,765,929 Entries on 17,558 distinct URLs Create alert Manage Columns Export as…" at bounding box center [346, 211] width 533 height 16
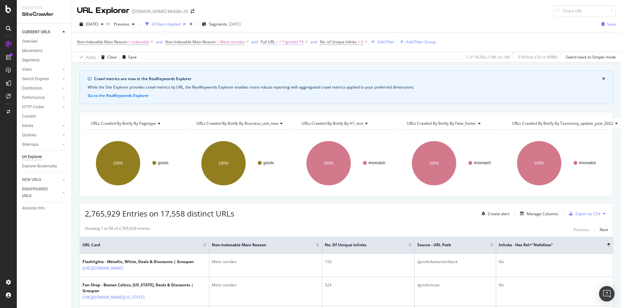
click at [297, 43] on span "^.*/goods/.*$" at bounding box center [291, 42] width 25 height 9
click at [279, 70] on input "/goods/" at bounding box center [298, 69] width 61 height 10
drag, startPoint x: 273, startPoint y: 68, endPoint x: 283, endPoint y: 68, distance: 9.7
click at [283, 68] on input "/goods/" at bounding box center [298, 69] width 61 height 10
paste input "coupon"
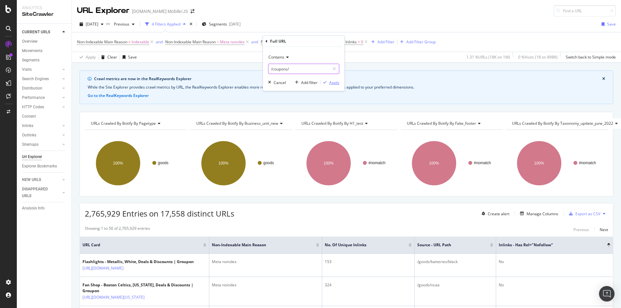
type input "/coupons/"
click at [335, 84] on div "Apply" at bounding box center [334, 82] width 10 height 5
